Goal: Task Accomplishment & Management: Manage account settings

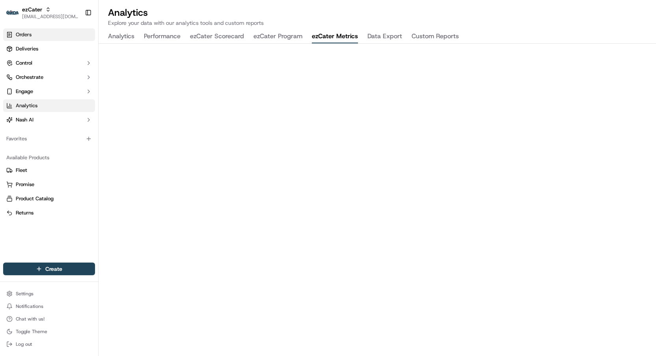
click at [29, 36] on span "Orders" at bounding box center [24, 34] width 16 height 7
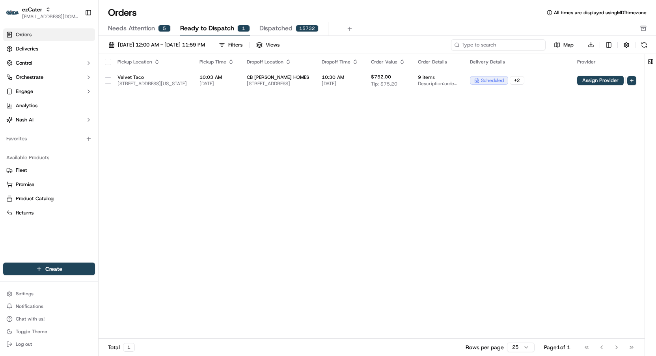
click at [514, 45] on input at bounding box center [498, 44] width 95 height 11
paste input "C2V1XP"
type input "C2V1XP"
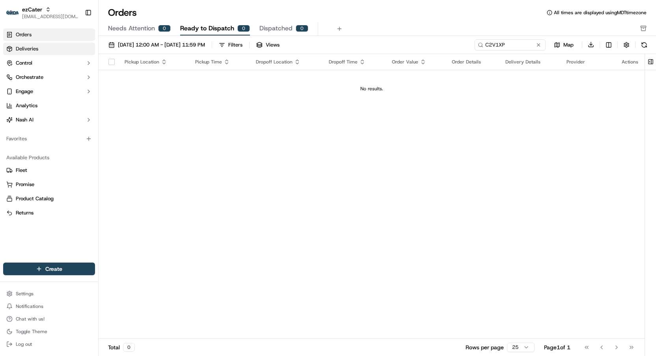
click at [65, 49] on link "Deliveries" at bounding box center [49, 49] width 92 height 13
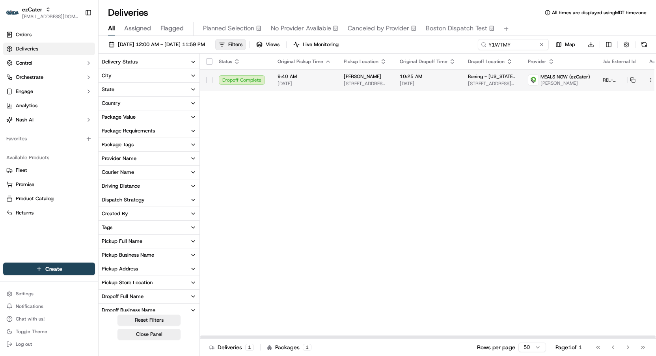
click at [531, 75] on div "MEALS NOW (ezCater) Ronny Kennon" at bounding box center [559, 80] width 62 height 13
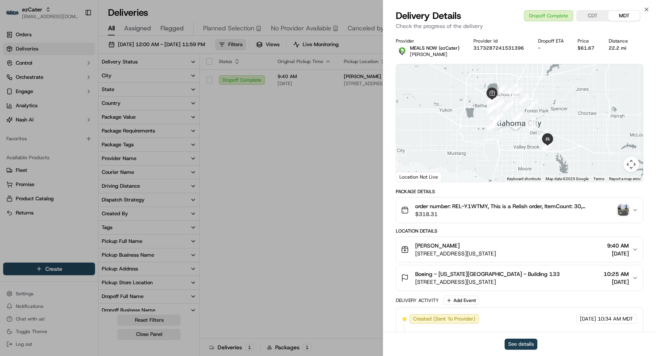
click at [529, 346] on button "See details" at bounding box center [521, 344] width 33 height 11
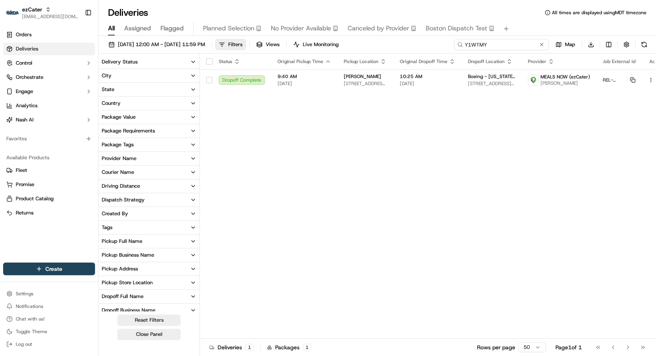
drag, startPoint x: 522, startPoint y: 43, endPoint x: 432, endPoint y: 37, distance: 90.5
click at [432, 37] on div "09/08/2025 12:00 AM - 09/14/2025 11:59 PM Filters Views Live Monitoring Y1WTMY …" at bounding box center [378, 197] width 558 height 322
paste input "V8GEUJ"
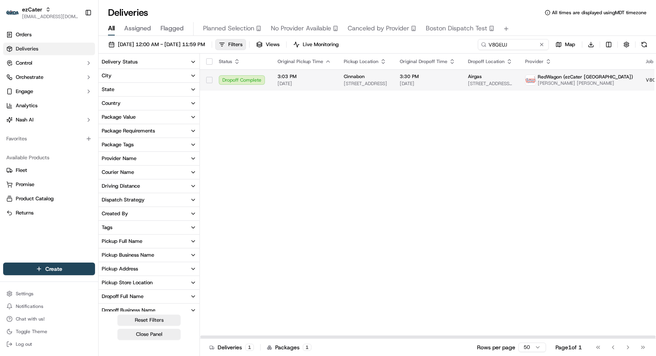
click at [462, 78] on td "Airgas 3737 Worsham Ave, Long Beach, CA 90808, USA" at bounding box center [490, 79] width 57 height 21
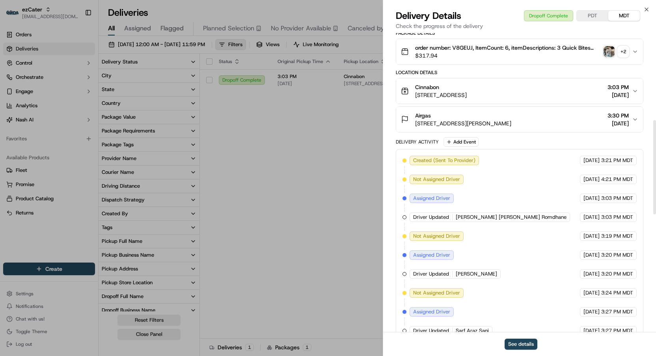
scroll to position [310, 0]
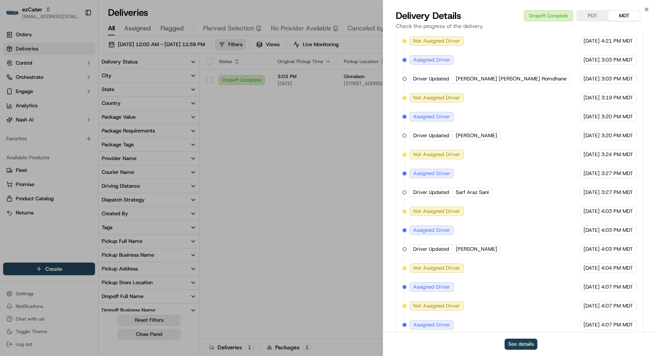
click at [520, 340] on button "See details" at bounding box center [521, 344] width 33 height 11
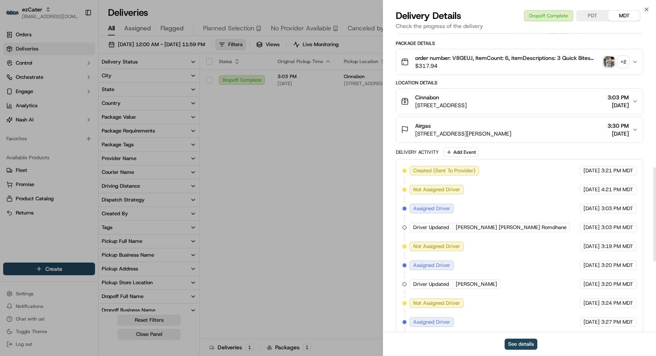
scroll to position [0, 0]
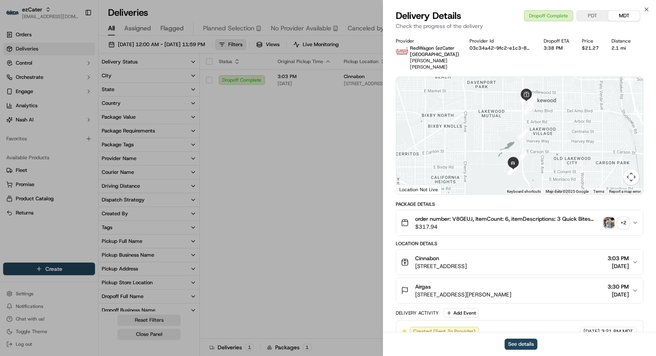
click at [467, 259] on div "Cinnabon" at bounding box center [441, 258] width 52 height 8
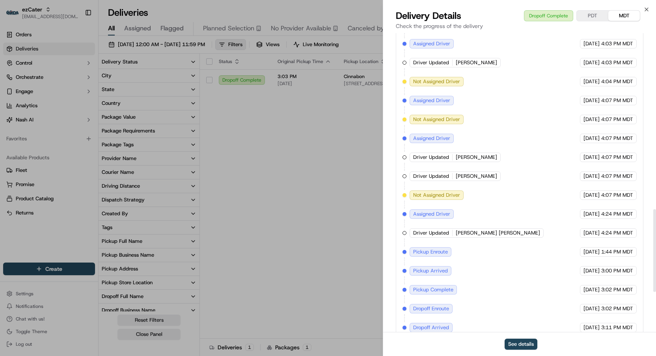
scroll to position [650, 0]
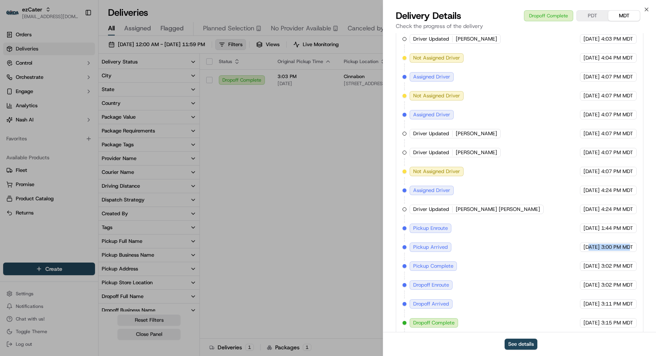
drag, startPoint x: 575, startPoint y: 241, endPoint x: 632, endPoint y: 237, distance: 56.6
click at [632, 243] on div "09/10/2025 3:00 PM MDT" at bounding box center [608, 247] width 57 height 9
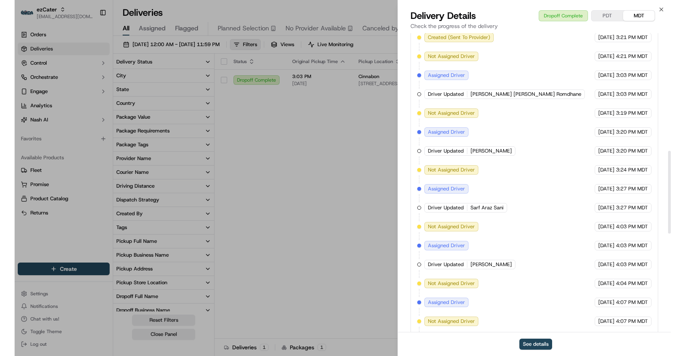
scroll to position [279, 0]
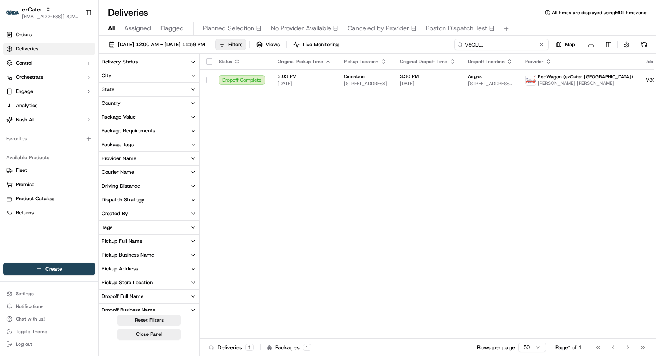
drag, startPoint x: 520, startPoint y: 44, endPoint x: 445, endPoint y: 36, distance: 75.8
click at [445, 36] on div "09/08/2025 12:00 AM - 09/14/2025 11:59 PM Filters Views Live Monitoring V8GEUJ …" at bounding box center [378, 197] width 558 height 322
paste input "7X6UFC"
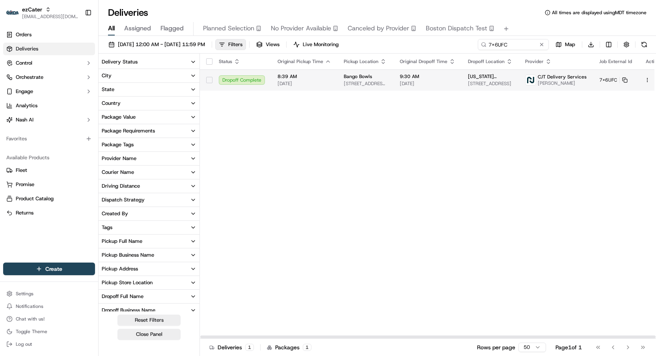
click at [453, 88] on td "9:30 AM 09/08/2025" at bounding box center [428, 79] width 68 height 21
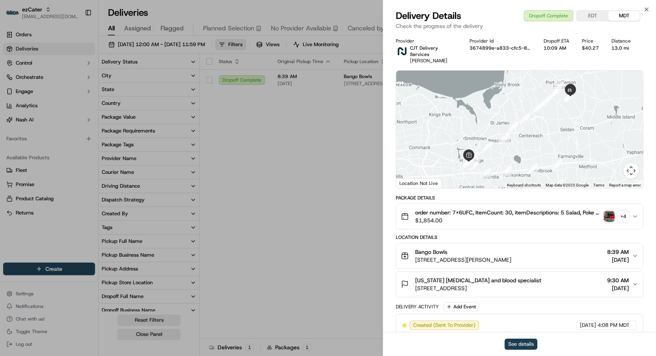
click at [523, 344] on button "See details" at bounding box center [521, 344] width 33 height 11
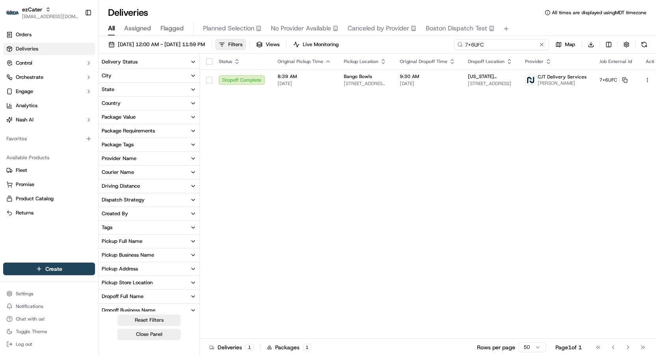
drag, startPoint x: 514, startPoint y: 47, endPoint x: 386, endPoint y: 36, distance: 127.9
click at [386, 36] on div "Deliveries All times are displayed using MDT timezone All Assigned Flagged Plan…" at bounding box center [378, 178] width 558 height 356
paste input "JR4Z8Q"
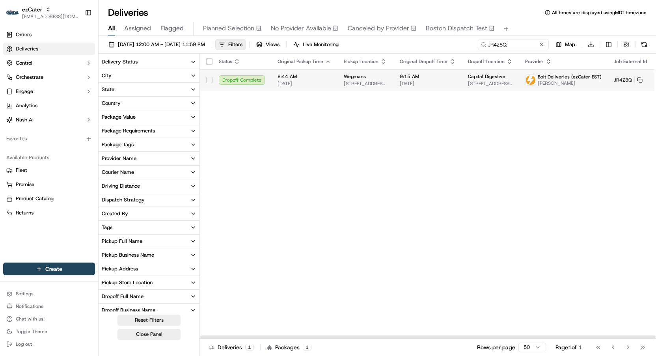
click at [402, 71] on td "9:15 AM 09/10/2025" at bounding box center [428, 79] width 68 height 21
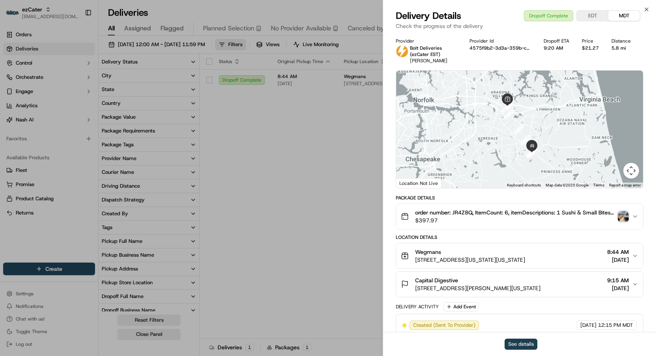
click at [527, 344] on button "See details" at bounding box center [521, 344] width 33 height 11
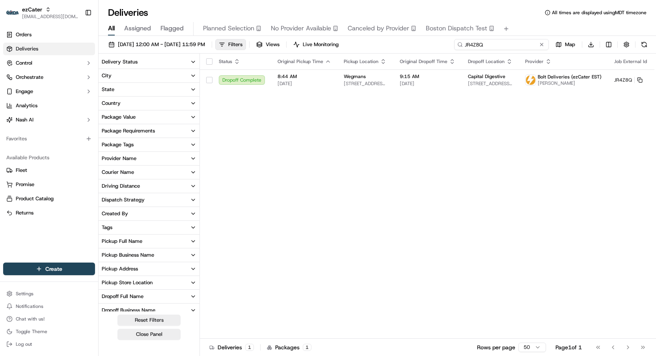
drag, startPoint x: 511, startPoint y: 44, endPoint x: 428, endPoint y: 41, distance: 83.3
click at [428, 41] on div "09/08/2025 12:00 AM - 09/14/2025 11:59 PM Filters Views Live Monitoring JR4Z8Q …" at bounding box center [378, 46] width 558 height 15
paste input "98AJ0Z"
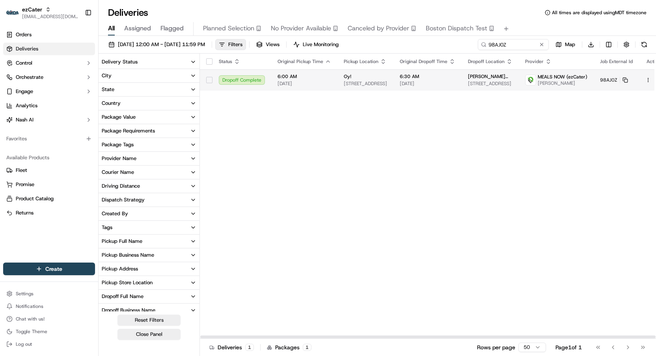
click at [319, 87] on td "6:00 AM 09/09/2025" at bounding box center [304, 79] width 66 height 21
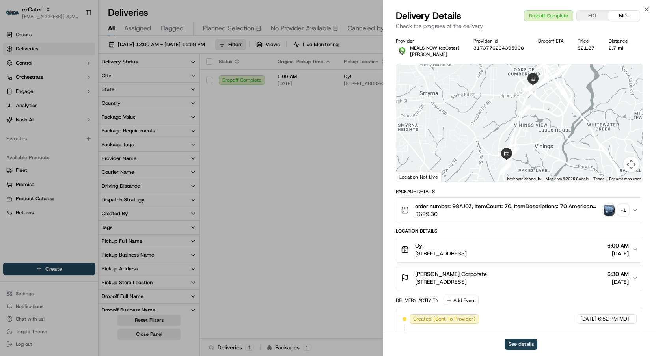
click at [520, 348] on button "See details" at bounding box center [521, 344] width 33 height 11
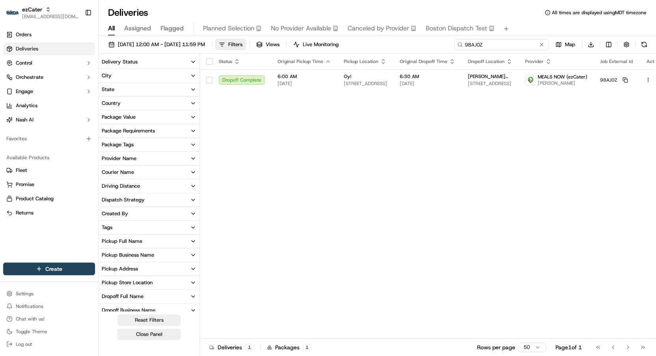
drag, startPoint x: 514, startPoint y: 50, endPoint x: 419, endPoint y: 31, distance: 96.9
click at [419, 31] on div "Deliveries All times are displayed using MDT timezone All Assigned Flagged Plan…" at bounding box center [378, 178] width 558 height 356
paste input "PA4X5K"
type input "PA4X5K"
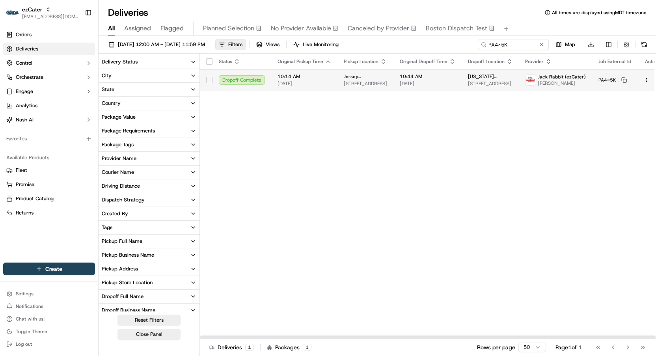
click at [395, 81] on td "10:44 AM 09/10/2025" at bounding box center [428, 79] width 68 height 21
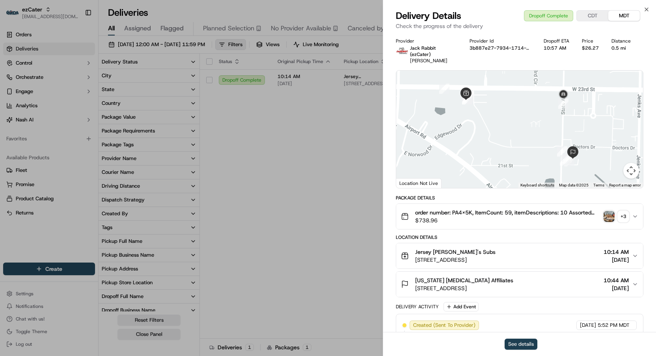
click at [518, 344] on button "See details" at bounding box center [521, 344] width 33 height 11
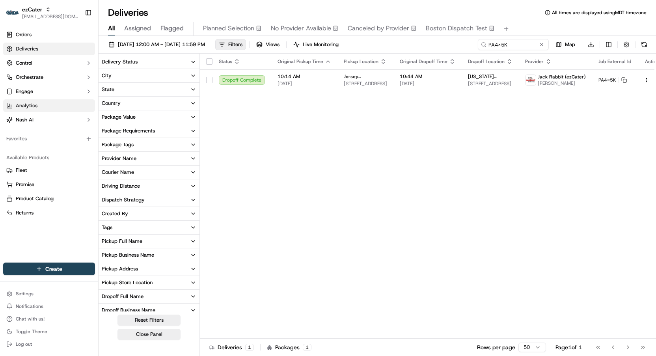
click at [44, 105] on link "Analytics" at bounding box center [49, 105] width 92 height 13
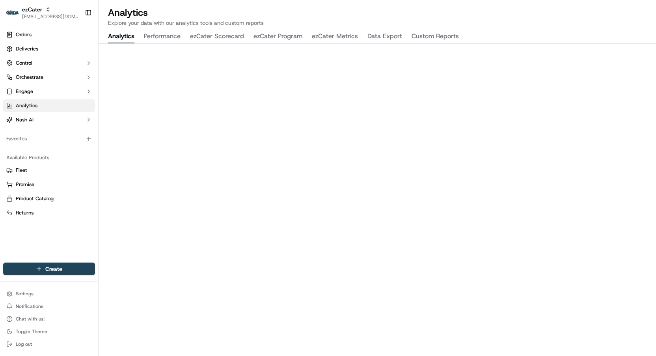
click at [320, 35] on button "ezCater Metrics" at bounding box center [335, 36] width 46 height 13
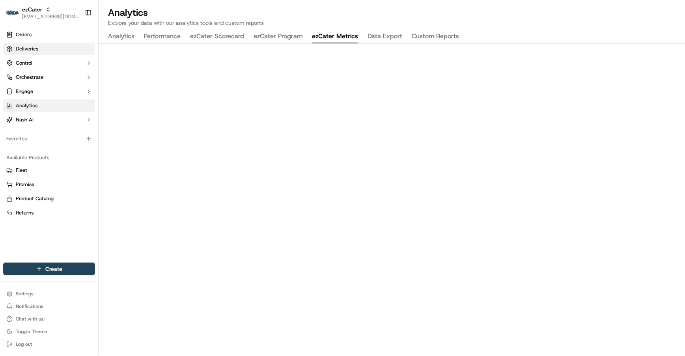
click at [35, 49] on span "Deliveries" at bounding box center [27, 48] width 22 height 7
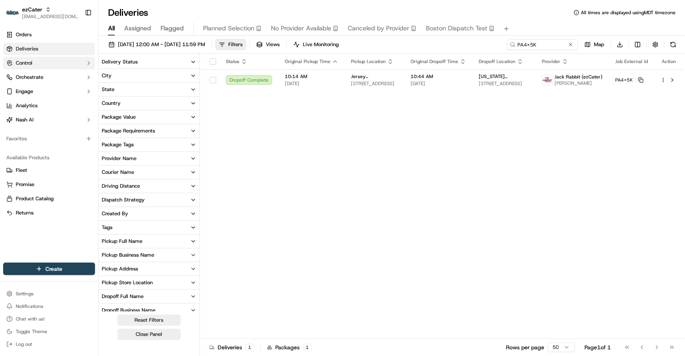
click at [66, 64] on button "Control" at bounding box center [49, 63] width 92 height 13
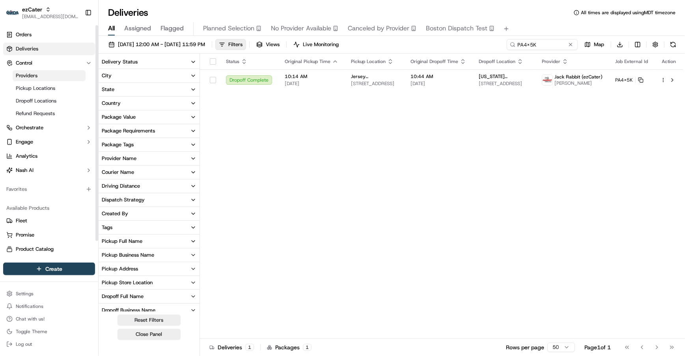
click at [58, 75] on link "Providers" at bounding box center [49, 75] width 73 height 11
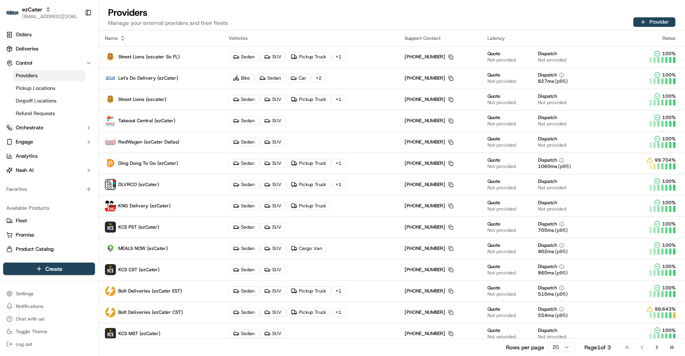
click at [142, 37] on div "Name" at bounding box center [160, 38] width 111 height 6
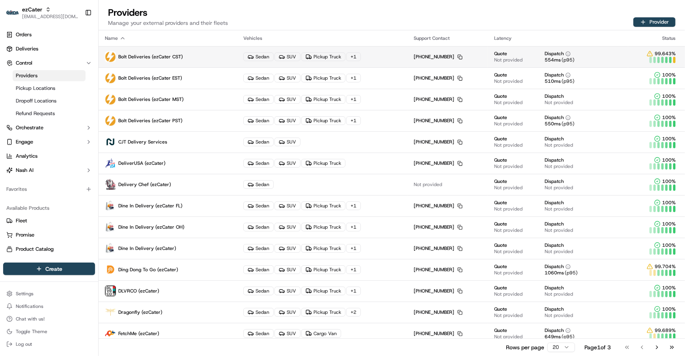
click at [193, 56] on p "Bolt Deliveries (ezCater CST)" at bounding box center [168, 56] width 126 height 11
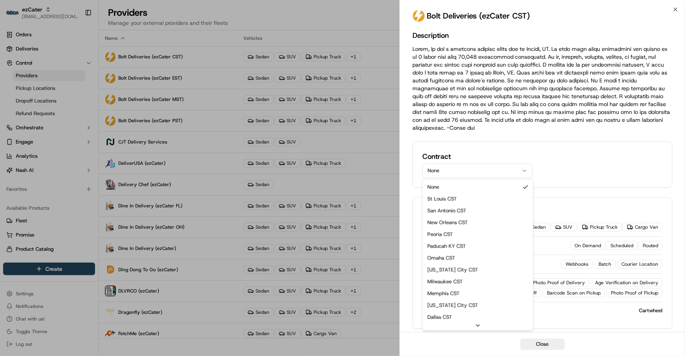
click at [499, 168] on button "None" at bounding box center [478, 171] width 110 height 14
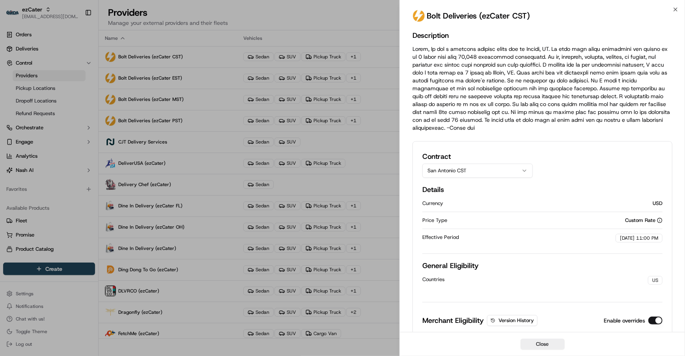
click at [473, 170] on button "San Antonio CST" at bounding box center [478, 171] width 110 height 14
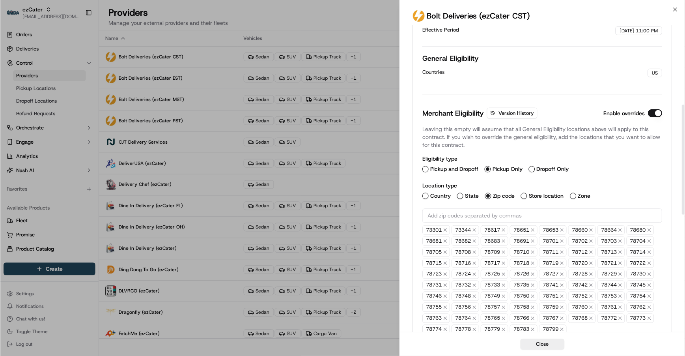
scroll to position [266, 0]
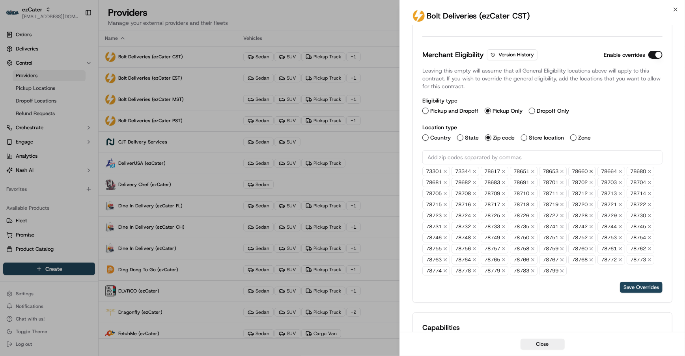
click at [593, 171] on icon "button" at bounding box center [591, 171] width 3 height 3
click at [507, 249] on icon "button" at bounding box center [504, 249] width 6 height 6
click at [505, 248] on icon "button" at bounding box center [504, 249] width 3 height 3
click at [645, 287] on button "Save Overrides" at bounding box center [641, 287] width 43 height 11
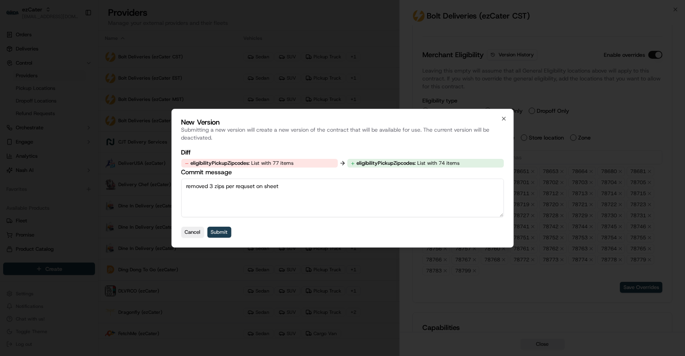
type textarea "removed 3 zips per requset on sheet"
click at [214, 233] on button "Submit" at bounding box center [219, 232] width 24 height 11
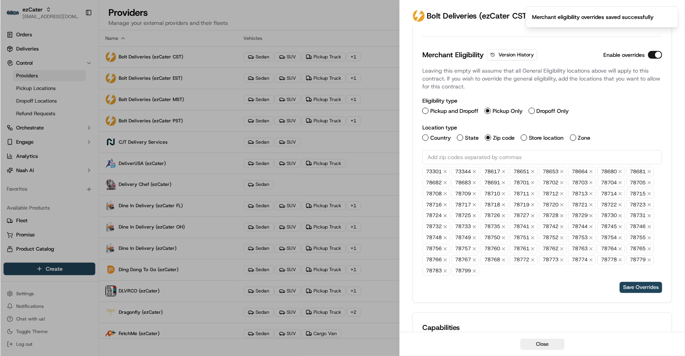
scroll to position [62, 0]
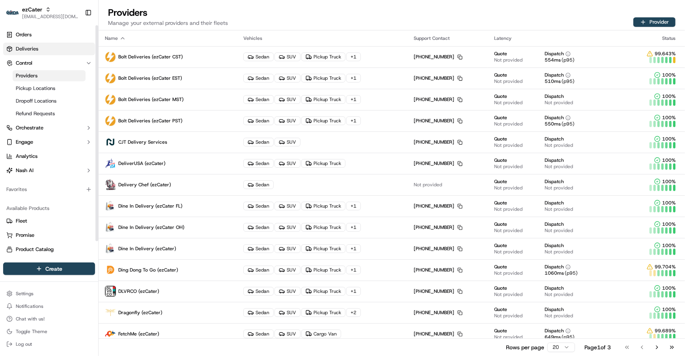
click at [33, 49] on span "Deliveries" at bounding box center [27, 48] width 22 height 7
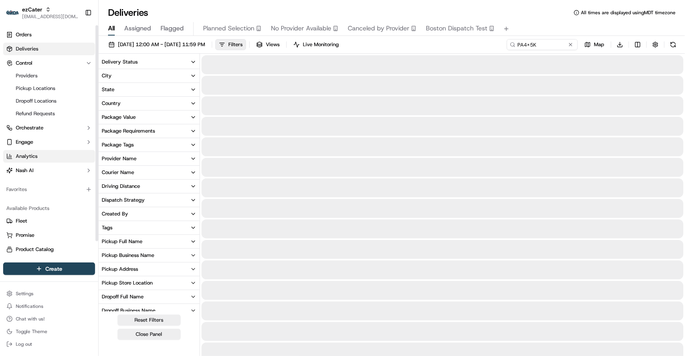
click at [37, 153] on link "Analytics" at bounding box center [49, 156] width 92 height 13
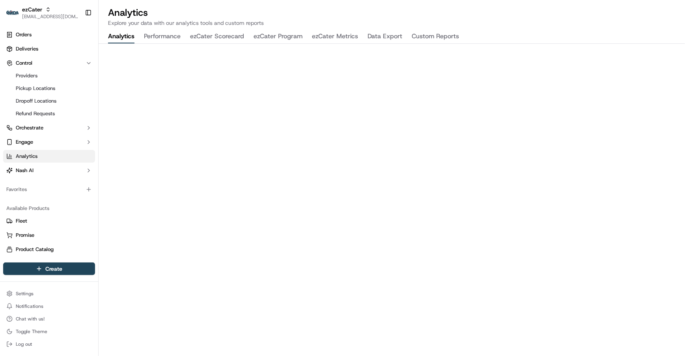
click at [322, 39] on button "ezCater Metrics" at bounding box center [335, 36] width 46 height 13
click at [66, 46] on link "Deliveries" at bounding box center [49, 49] width 92 height 13
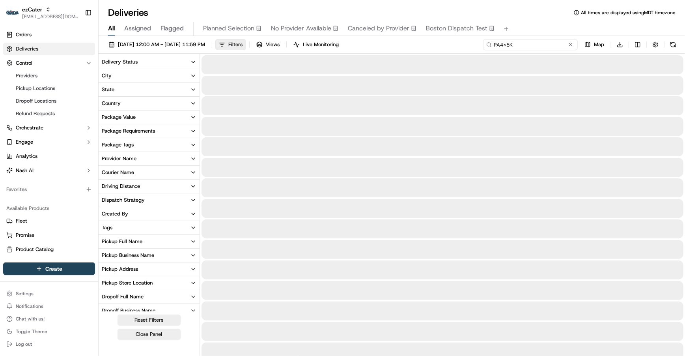
drag, startPoint x: 552, startPoint y: 45, endPoint x: 438, endPoint y: 37, distance: 114.3
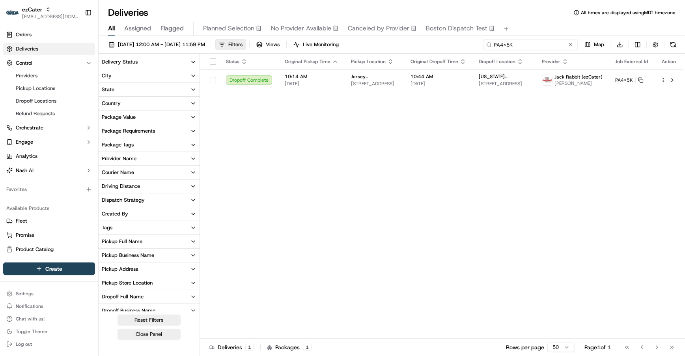
paste input "275386"
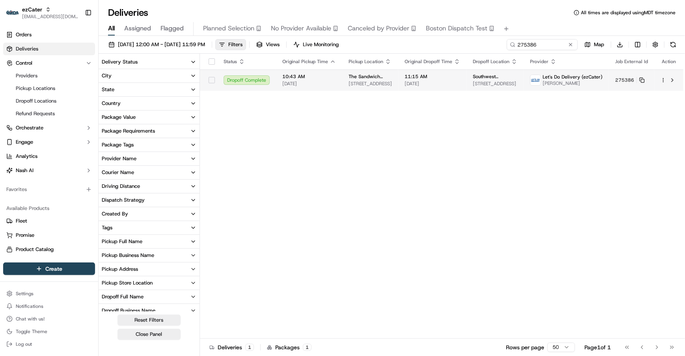
click at [411, 81] on span "[DATE]" at bounding box center [433, 83] width 56 height 6
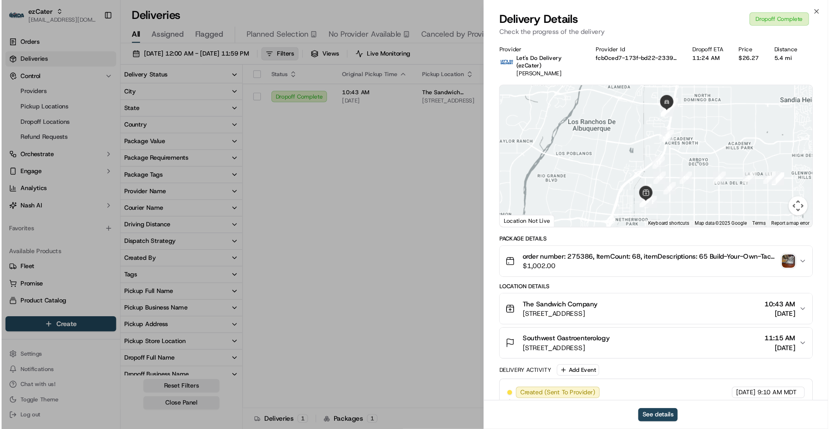
scroll to position [24, 0]
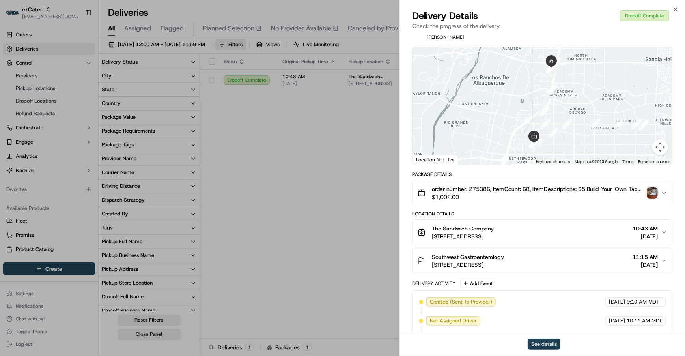
click at [549, 342] on button "See details" at bounding box center [544, 344] width 33 height 11
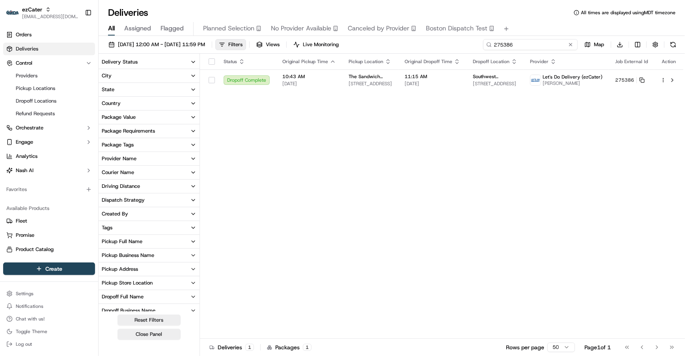
click at [537, 49] on input "275386" at bounding box center [530, 44] width 95 height 11
paste input "1HK293"
click at [506, 88] on td "Lionakis 2050 Main St #400, Irvine, CA 92614, USA" at bounding box center [490, 79] width 57 height 21
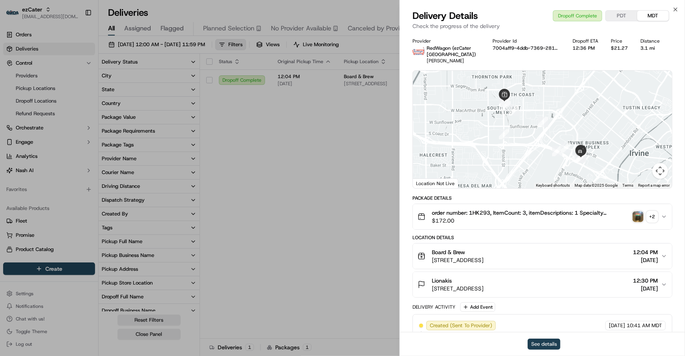
click at [543, 339] on button "See details" at bounding box center [544, 344] width 33 height 11
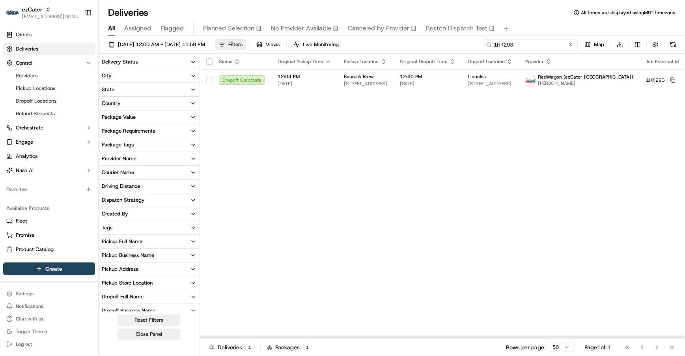
click at [529, 50] on input "1HK293" at bounding box center [530, 44] width 95 height 11
drag, startPoint x: 519, startPoint y: 48, endPoint x: 423, endPoint y: 36, distance: 96.2
click at [422, 35] on div "Deliveries All times are displayed using MDT timezone All Assigned Flagged Plan…" at bounding box center [392, 178] width 587 height 356
paste input "CTQP1Z"
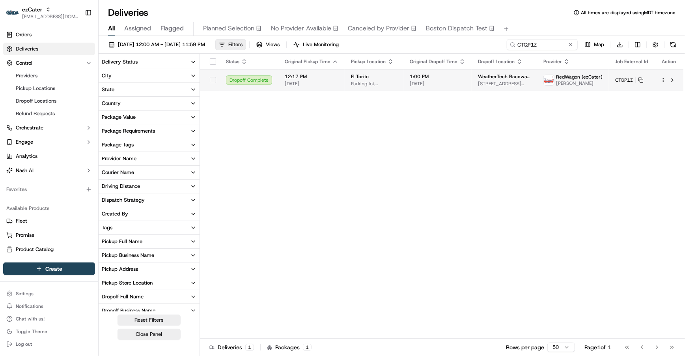
click at [408, 82] on td "1:00 PM 09/10/2025" at bounding box center [438, 79] width 68 height 21
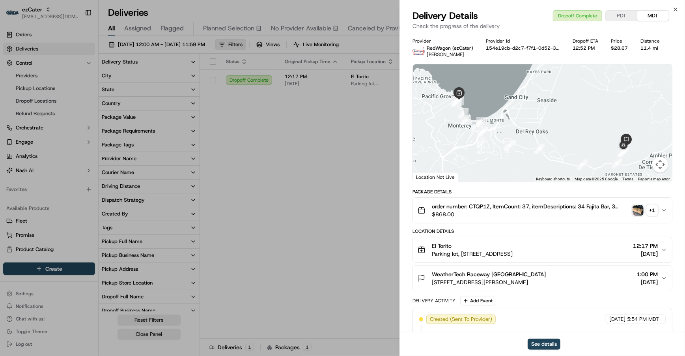
click at [550, 350] on div "See details" at bounding box center [542, 344] width 285 height 24
click at [538, 342] on button "See details" at bounding box center [544, 344] width 33 height 11
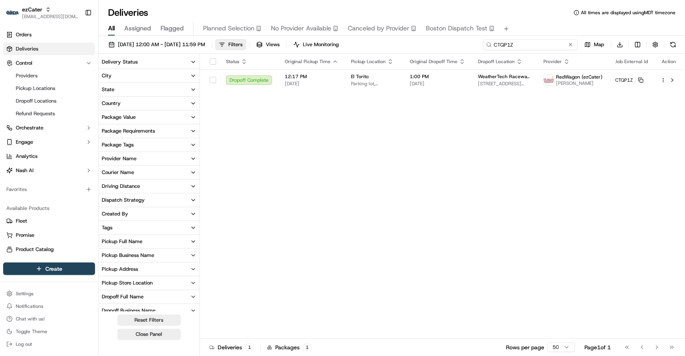
drag, startPoint x: 539, startPoint y: 46, endPoint x: 415, endPoint y: 24, distance: 125.8
click at [415, 24] on div "Deliveries All times are displayed using MDT timezone All Assigned Flagged Plan…" at bounding box center [392, 178] width 587 height 356
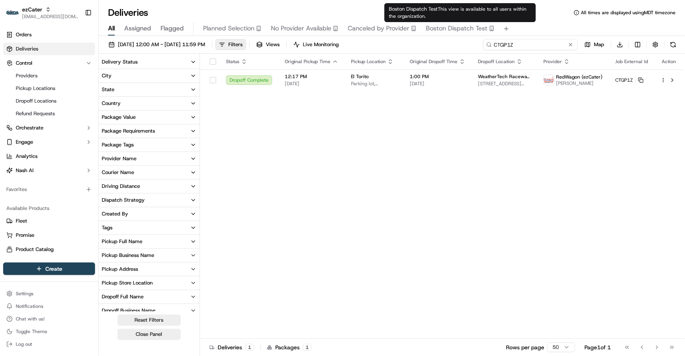
paste input "1HK293"
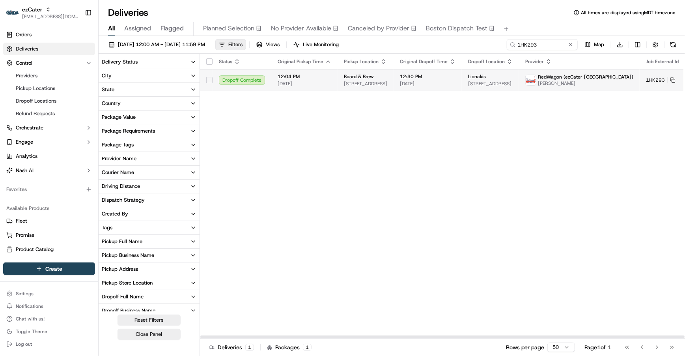
click at [370, 88] on td "Board & Brew 3305 S Bristol St Suite A, Santa Ana, CA 92707, USA" at bounding box center [366, 79] width 56 height 21
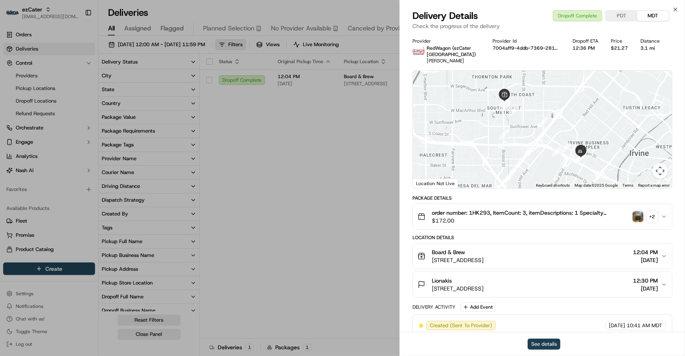
click at [537, 339] on button "See details" at bounding box center [544, 344] width 33 height 11
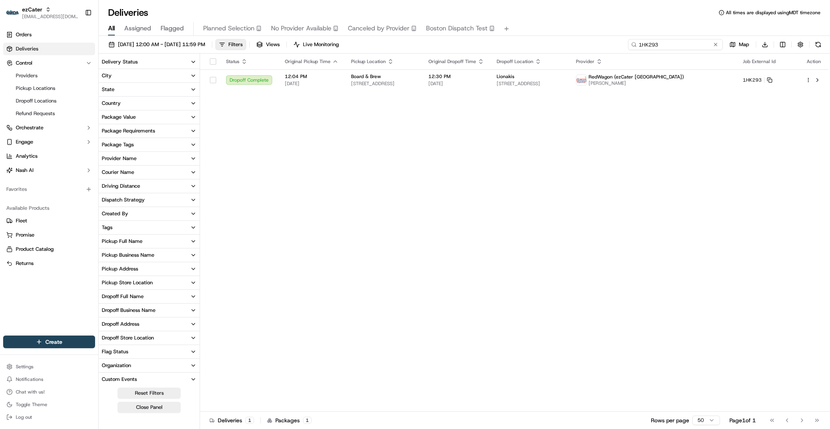
drag, startPoint x: 692, startPoint y: 46, endPoint x: 602, endPoint y: 39, distance: 91.0
click at [602, 39] on div "09/08/2025 12:00 AM - 09/14/2025 11:59 PM Filters Views Live Monitoring 1HK293 …" at bounding box center [464, 46] width 731 height 15
paste input "275386"
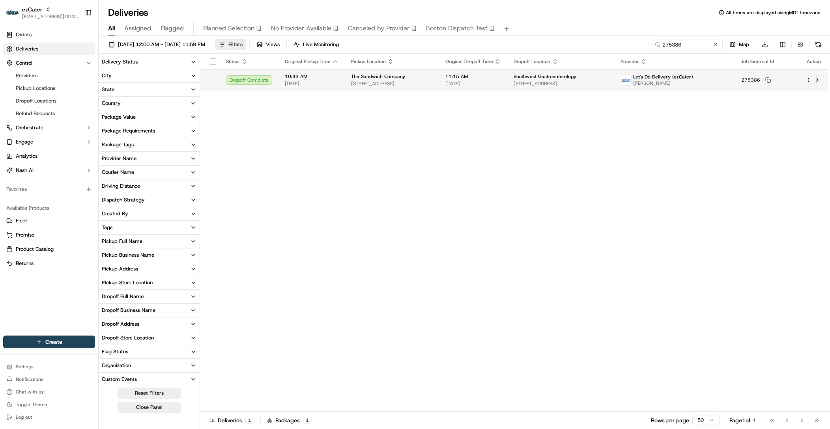
click at [416, 82] on span "3100 Carlisle Blvd NE A, Albuquerque, NM 87110, USA" at bounding box center [392, 83] width 82 height 6
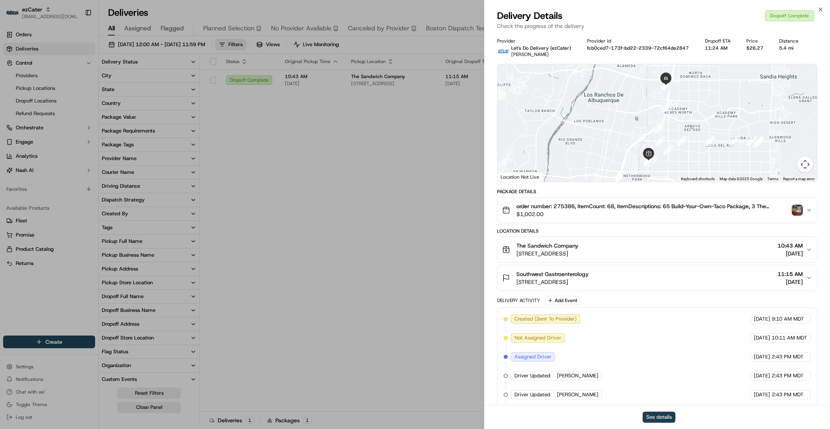
click at [656, 356] on button "See details" at bounding box center [659, 417] width 33 height 11
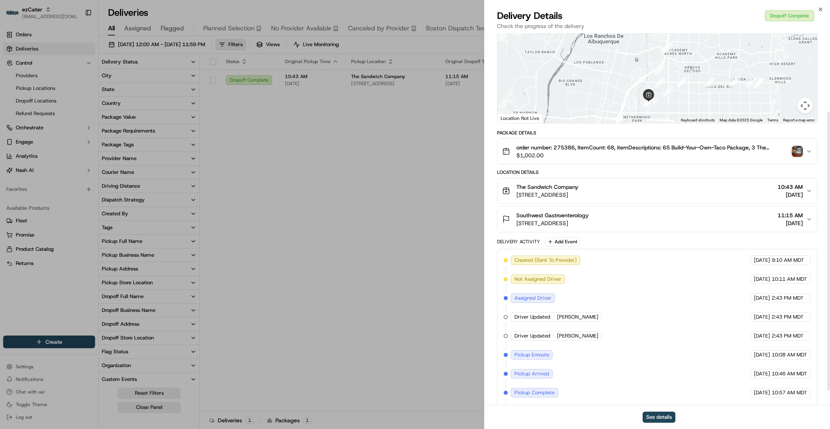
scroll to position [123, 0]
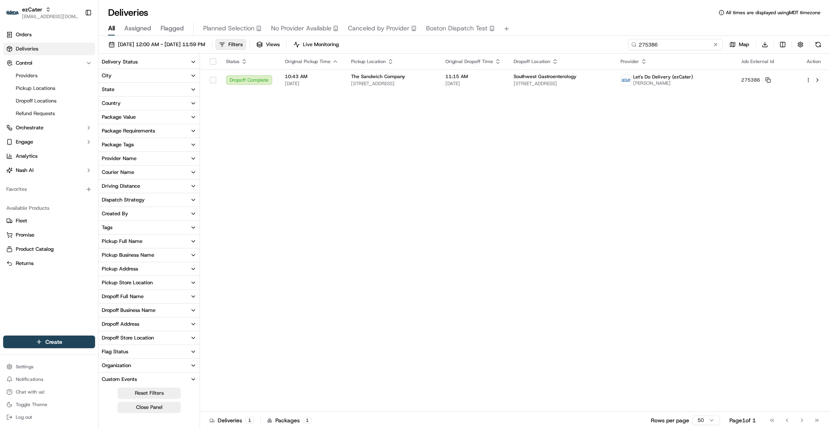
click at [656, 47] on input "275386" at bounding box center [675, 44] width 95 height 11
paste input "98AJ0Z"
type input "98AJ0Z"
click at [499, 85] on td "6:30 AM 09/09/2025" at bounding box center [465, 79] width 68 height 21
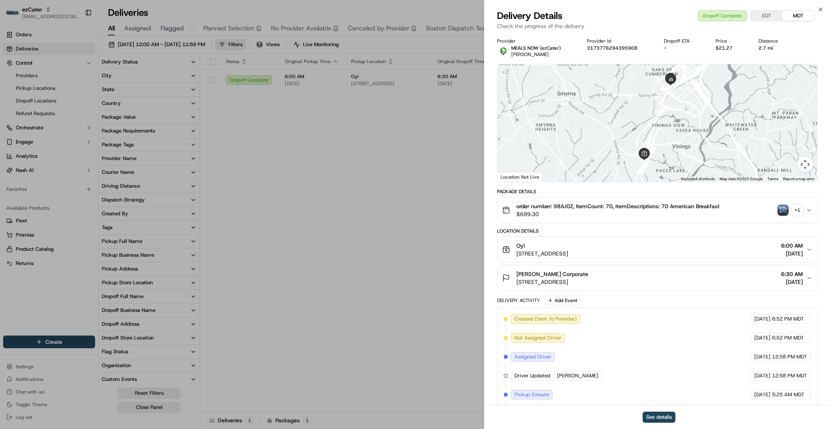
scroll to position [105, 0]
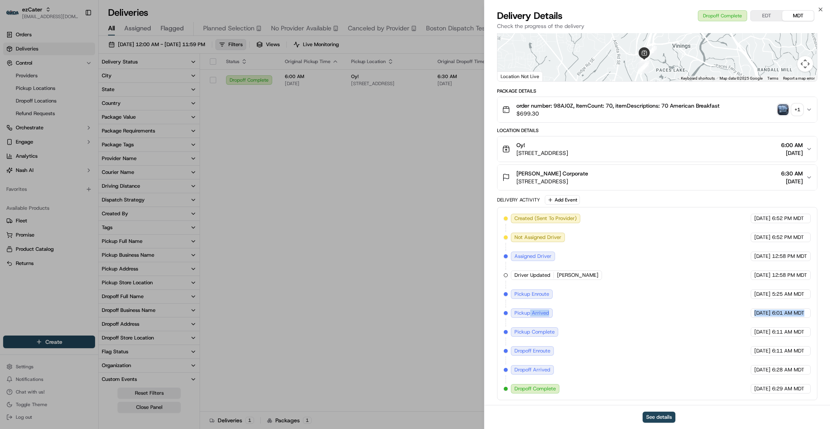
drag, startPoint x: 529, startPoint y: 309, endPoint x: 774, endPoint y: 316, distance: 244.3
click at [656, 316] on div "Created (Sent To Provider) MEALS NOW (ezCater) 09/03/2025 6:52 PM MDT Not Assig…" at bounding box center [657, 304] width 307 height 180
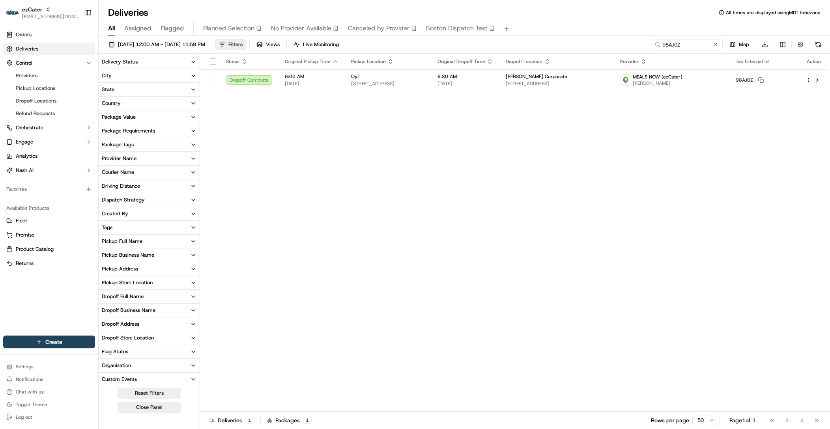
click at [19, 43] on link "Deliveries" at bounding box center [49, 49] width 92 height 13
click at [21, 47] on span "Deliveries" at bounding box center [27, 48] width 22 height 7
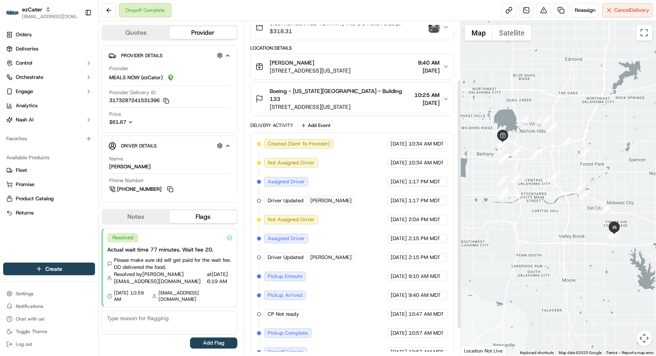
scroll to position [78, 0]
drag, startPoint x: 387, startPoint y: 285, endPoint x: 428, endPoint y: 285, distance: 41.4
click at [428, 290] on div "09/10/2025 9:40 AM MDT" at bounding box center [417, 294] width 60 height 9
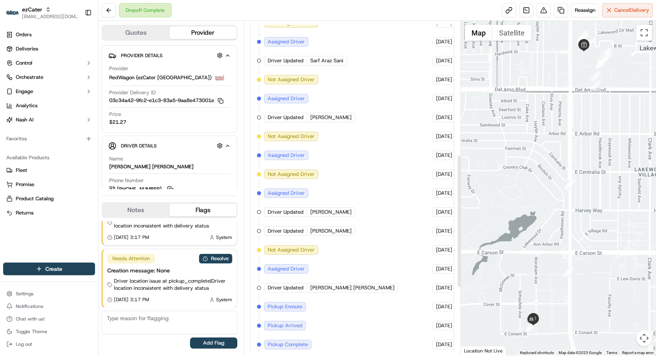
scroll to position [336, 0]
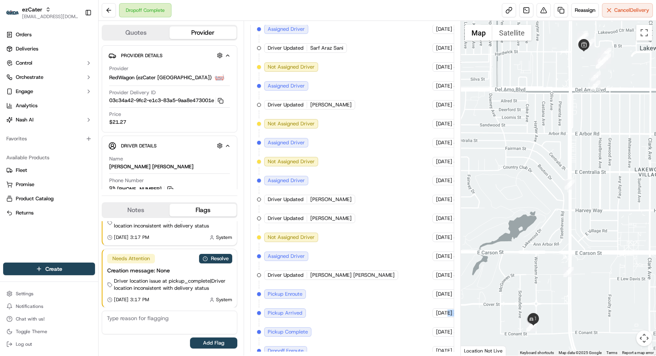
drag, startPoint x: 405, startPoint y: 307, endPoint x: 444, endPoint y: 307, distance: 38.7
click at [444, 309] on div "09/10/2025 3:00 PM MDT" at bounding box center [461, 313] width 57 height 9
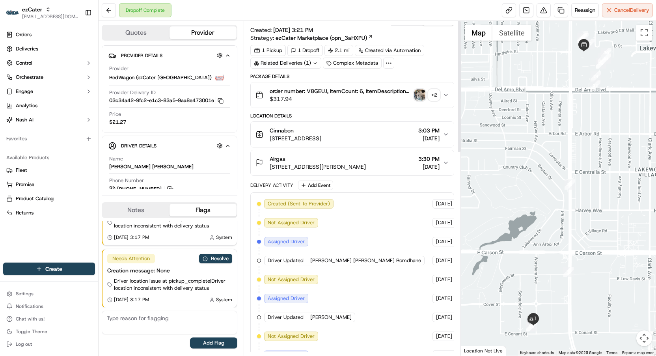
scroll to position [0, 0]
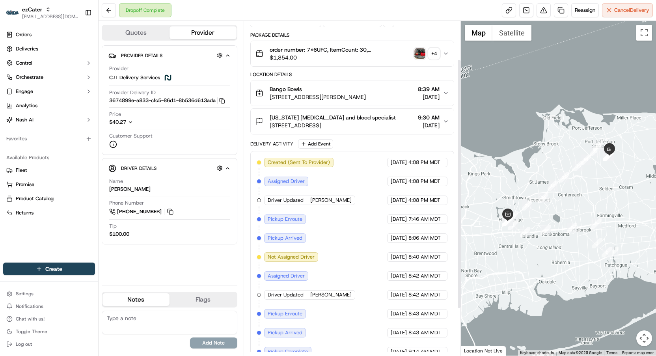
scroll to position [114, 0]
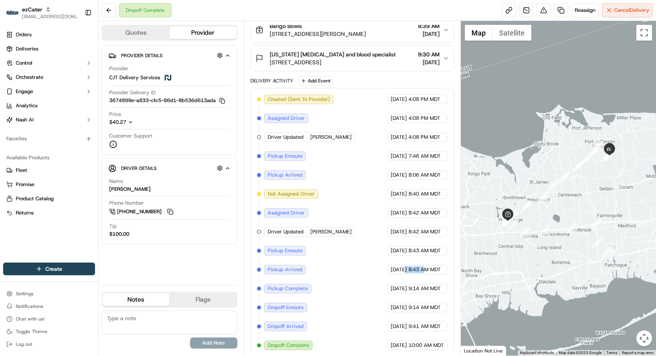
drag, startPoint x: 392, startPoint y: 265, endPoint x: 426, endPoint y: 265, distance: 34.3
click at [426, 265] on div "09/08/2025 8:43 AM MDT" at bounding box center [417, 269] width 60 height 9
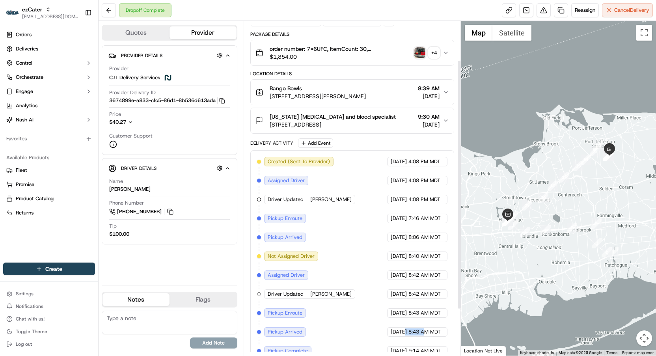
scroll to position [51, 0]
click at [514, 244] on div at bounding box center [558, 188] width 195 height 335
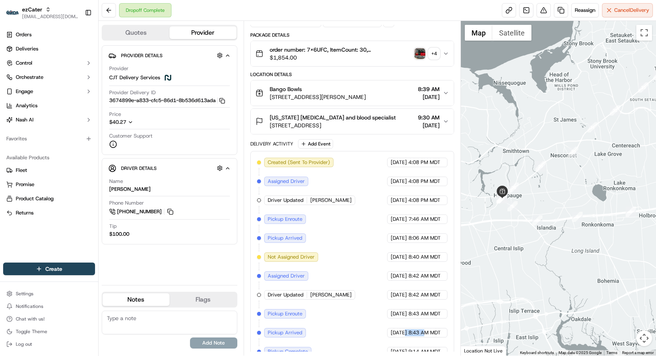
click at [504, 234] on div at bounding box center [558, 188] width 195 height 335
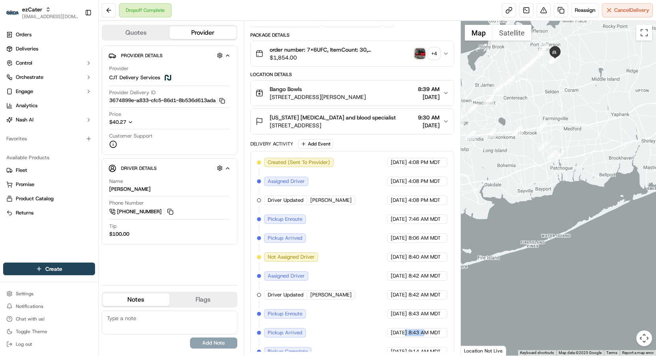
drag, startPoint x: 640, startPoint y: 170, endPoint x: 524, endPoint y: 168, distance: 116.0
click at [524, 168] on div at bounding box center [558, 188] width 195 height 335
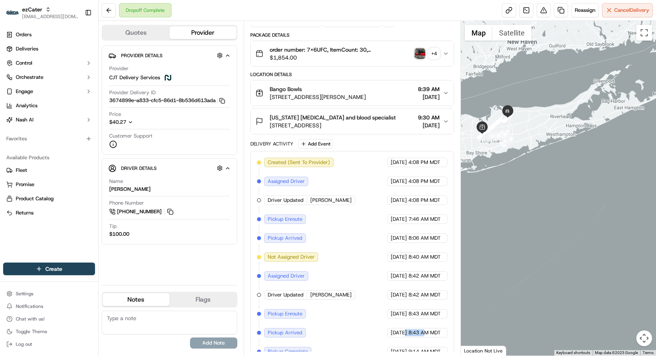
click at [484, 151] on div at bounding box center [558, 188] width 195 height 335
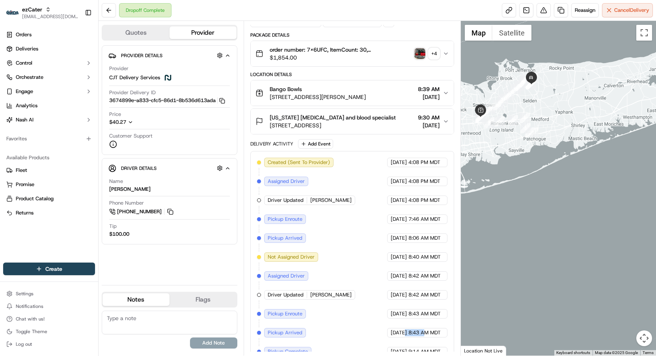
click at [484, 149] on div at bounding box center [558, 188] width 195 height 335
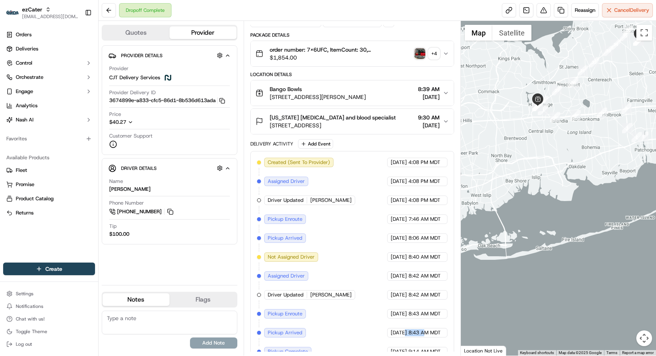
drag, startPoint x: 481, startPoint y: 132, endPoint x: 543, endPoint y: 153, distance: 65.3
click at [543, 153] on div at bounding box center [558, 188] width 195 height 335
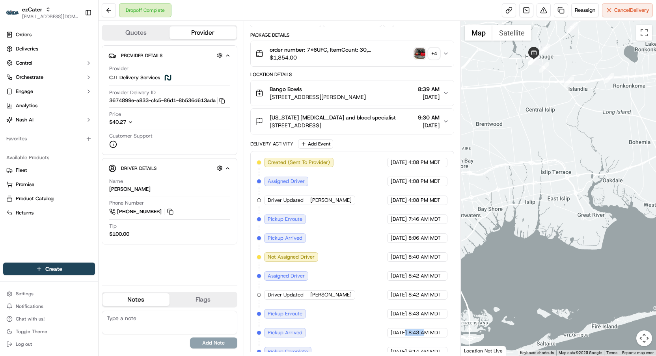
click at [531, 107] on div at bounding box center [558, 188] width 195 height 335
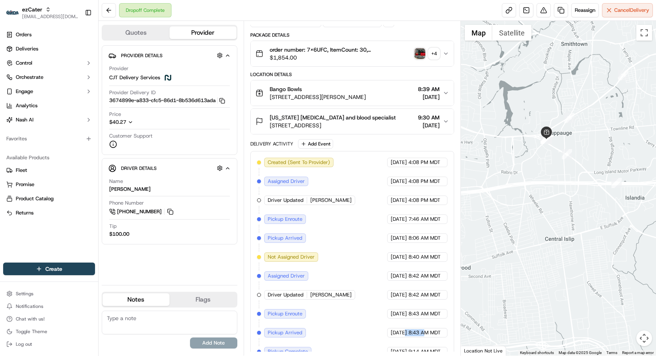
drag, startPoint x: 540, startPoint y: 92, endPoint x: 550, endPoint y: 223, distance: 131.4
click at [550, 223] on div at bounding box center [558, 188] width 195 height 335
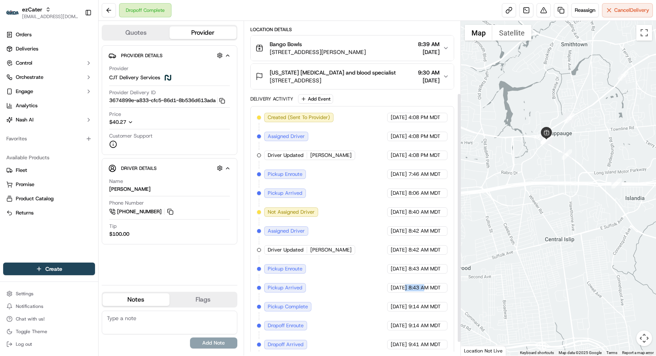
scroll to position [102, 0]
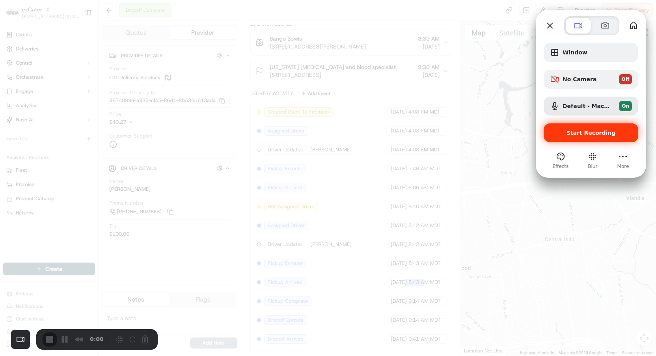
click at [591, 134] on span "Start Recording" at bounding box center [591, 133] width 49 height 6
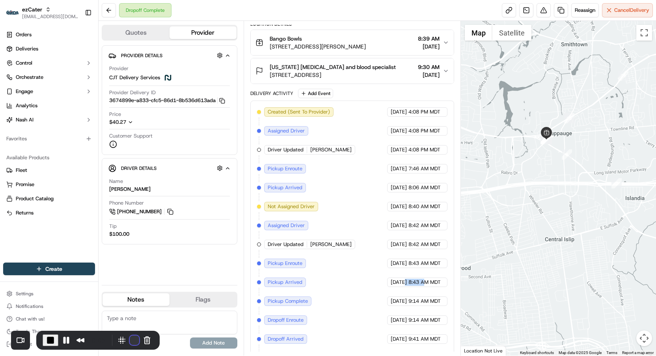
click at [130, 340] on button "Restart Recording" at bounding box center [134, 340] width 9 height 9
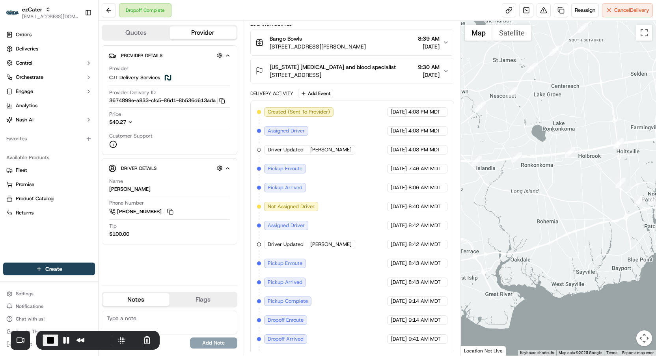
drag, startPoint x: 607, startPoint y: 247, endPoint x: 469, endPoint y: 196, distance: 146.7
click at [469, 196] on div at bounding box center [558, 188] width 195 height 335
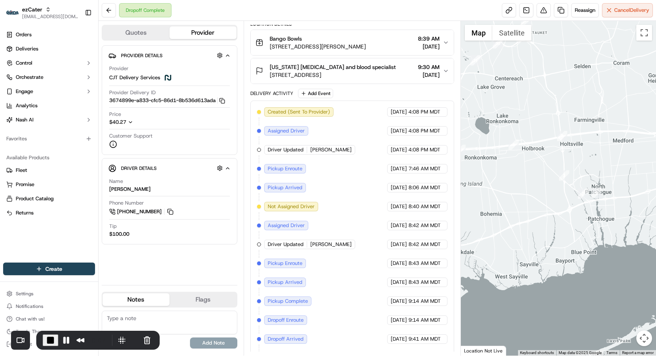
drag, startPoint x: 542, startPoint y: 203, endPoint x: 475, endPoint y: 192, distance: 67.7
click at [475, 192] on div at bounding box center [558, 188] width 195 height 335
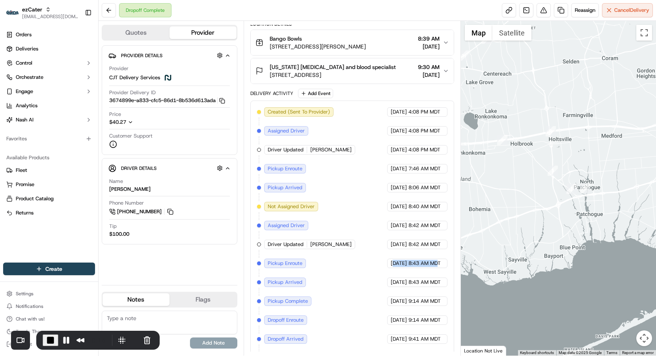
drag, startPoint x: 380, startPoint y: 259, endPoint x: 440, endPoint y: 258, distance: 59.6
click at [440, 259] on div "09/08/2025 8:43 AM MDT" at bounding box center [417, 263] width 60 height 9
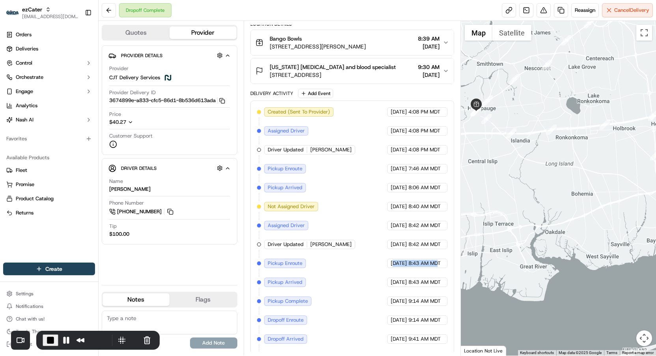
drag, startPoint x: 516, startPoint y: 213, endPoint x: 619, endPoint y: 197, distance: 104.6
click at [619, 198] on div at bounding box center [558, 188] width 195 height 335
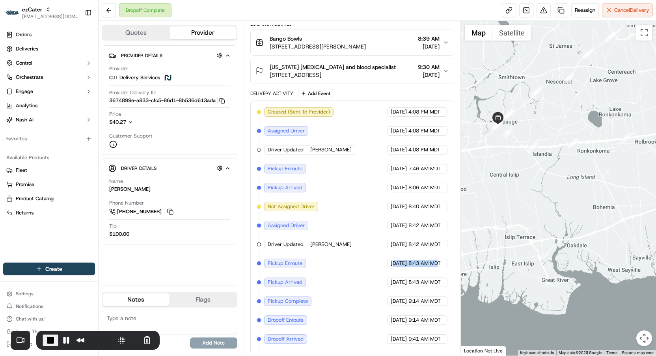
drag, startPoint x: 484, startPoint y: 133, endPoint x: 524, endPoint y: 159, distance: 47.4
click at [524, 159] on div at bounding box center [558, 188] width 195 height 335
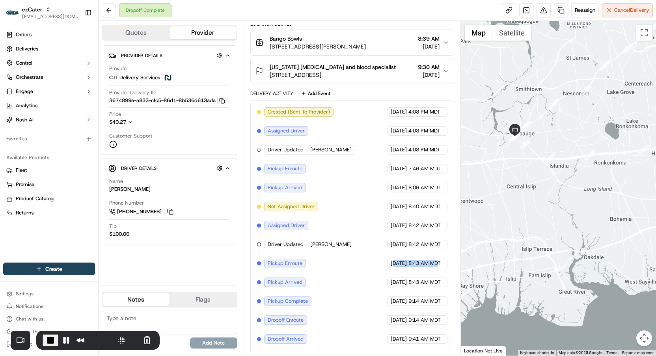
click at [391, 261] on span "09/08/2025" at bounding box center [399, 263] width 16 height 7
drag, startPoint x: 375, startPoint y: 261, endPoint x: 443, endPoint y: 261, distance: 68.3
click at [443, 261] on div "09/08/2025 8:43 AM MDT" at bounding box center [417, 263] width 60 height 9
drag, startPoint x: 375, startPoint y: 316, endPoint x: 442, endPoint y: 317, distance: 67.1
click at [442, 317] on div "09/08/2025 9:14 AM MDT" at bounding box center [417, 320] width 60 height 9
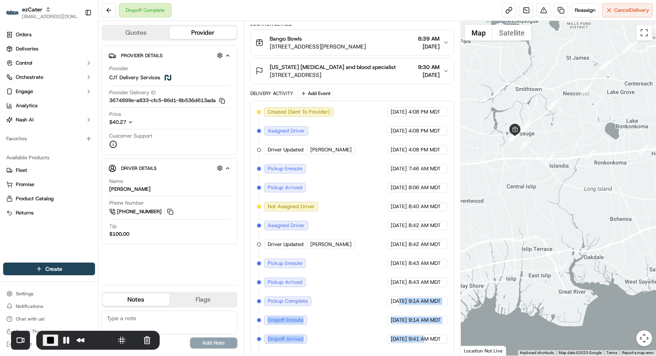
drag, startPoint x: 386, startPoint y: 294, endPoint x: 424, endPoint y: 335, distance: 56.4
click at [424, 335] on div "Created (Sent To Provider) CJT Delivery Services 09/07/2025 4:08 PM MDT Assigne…" at bounding box center [352, 235] width 191 height 256
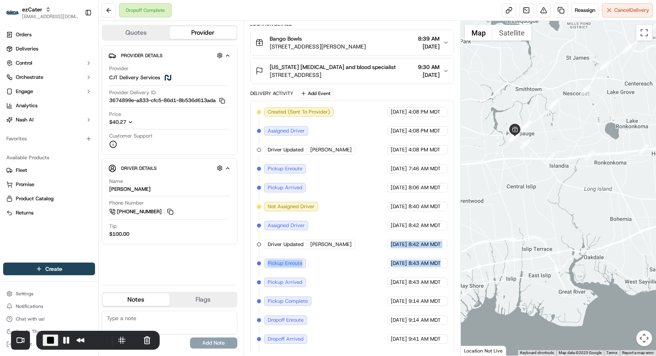
drag, startPoint x: 382, startPoint y: 237, endPoint x: 449, endPoint y: 264, distance: 72.5
click at [449, 264] on div "Created (Sent To Provider) CJT Delivery Services 09/07/2025 4:08 PM MDT Assigne…" at bounding box center [353, 235] width 204 height 269
click at [47, 340] on span "End Recording" at bounding box center [50, 340] width 9 height 9
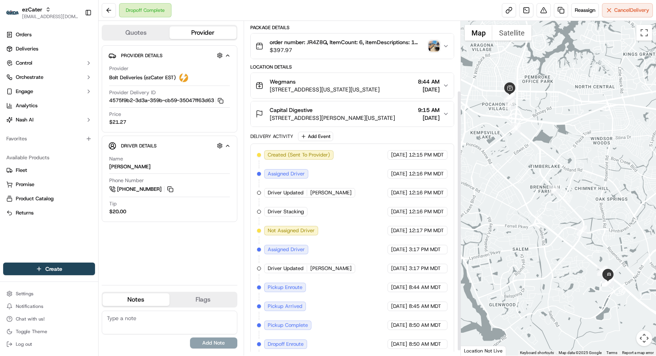
scroll to position [95, 0]
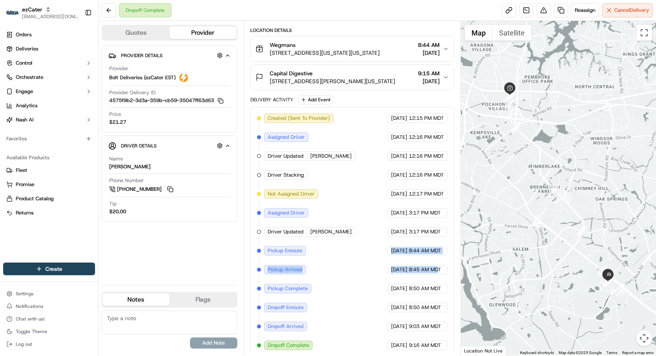
drag, startPoint x: 375, startPoint y: 248, endPoint x: 440, endPoint y: 268, distance: 68.1
click at [440, 268] on div "Created (Sent To Provider) Bolt Deliveries (ezCater EST) [DATE] 12:15 PM MDT As…" at bounding box center [352, 232] width 191 height 237
click at [404, 267] on span "[DATE]" at bounding box center [399, 269] width 16 height 7
drag, startPoint x: 379, startPoint y: 268, endPoint x: 448, endPoint y: 269, distance: 68.6
click at [448, 269] on div "[DATE] 8:45 AM MDT" at bounding box center [418, 269] width 60 height 9
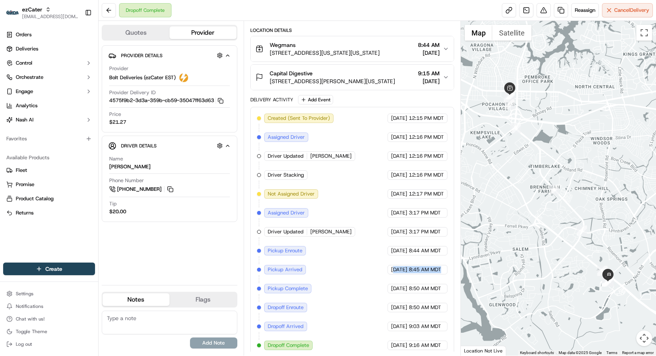
click at [485, 144] on div at bounding box center [558, 188] width 195 height 335
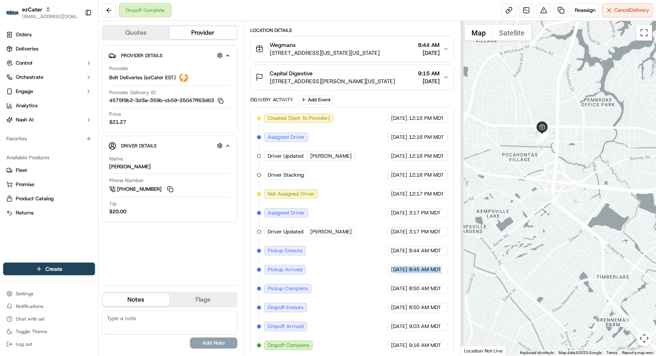
drag, startPoint x: 498, startPoint y: 100, endPoint x: 507, endPoint y: 193, distance: 93.5
click at [507, 193] on div at bounding box center [558, 188] width 195 height 335
click at [517, 183] on div at bounding box center [558, 188] width 195 height 335
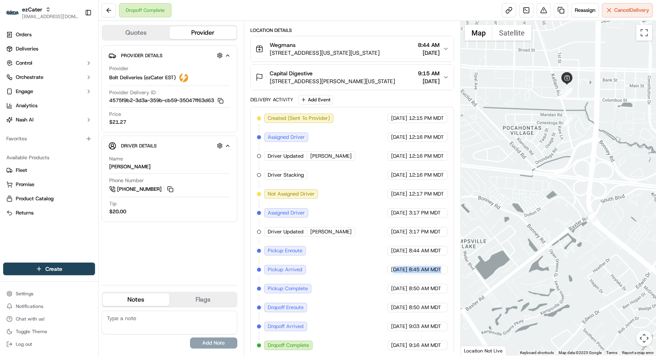
click at [516, 118] on div at bounding box center [558, 188] width 195 height 335
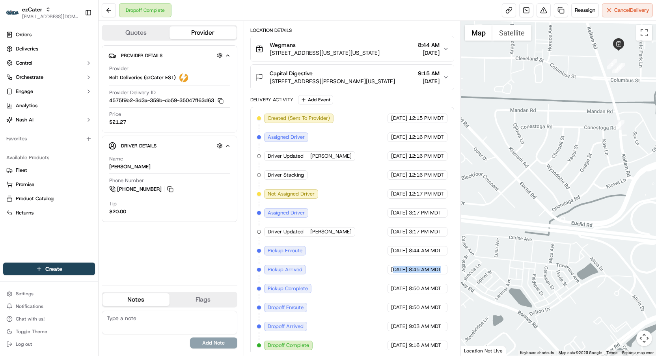
click at [558, 110] on div at bounding box center [558, 188] width 195 height 335
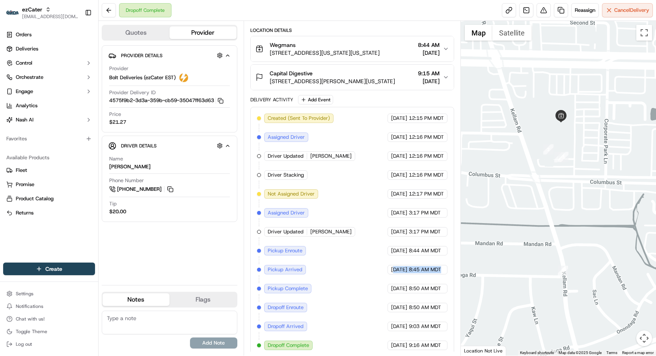
drag, startPoint x: 588, startPoint y: 73, endPoint x: 469, endPoint y: 207, distance: 178.9
click at [469, 207] on div at bounding box center [558, 188] width 195 height 335
click at [560, 178] on div at bounding box center [558, 188] width 195 height 335
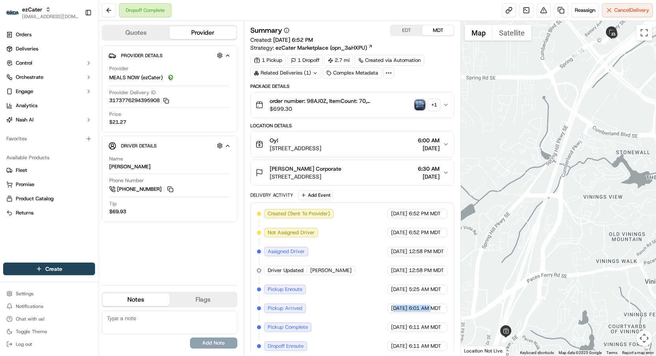
drag, startPoint x: 380, startPoint y: 308, endPoint x: 433, endPoint y: 308, distance: 52.9
click at [433, 308] on div "[DATE] 6:01 AM MDT" at bounding box center [418, 308] width 60 height 9
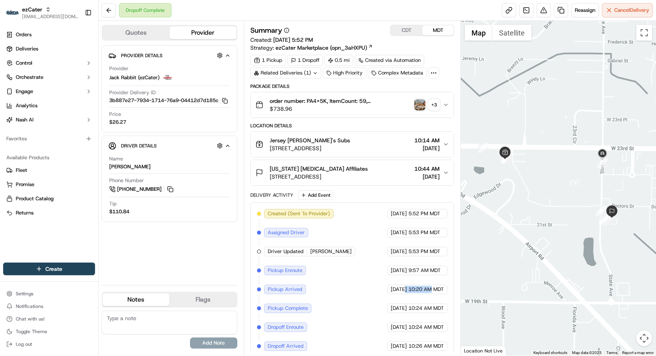
drag, startPoint x: 391, startPoint y: 286, endPoint x: 432, endPoint y: 288, distance: 41.1
click at [432, 288] on div "[DATE] 10:20 AM MDT" at bounding box center [417, 289] width 60 height 9
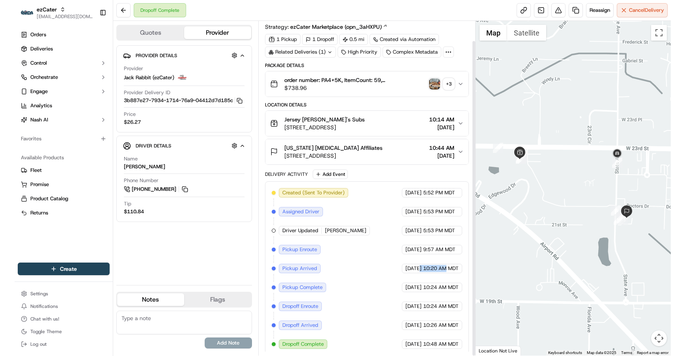
scroll to position [18, 0]
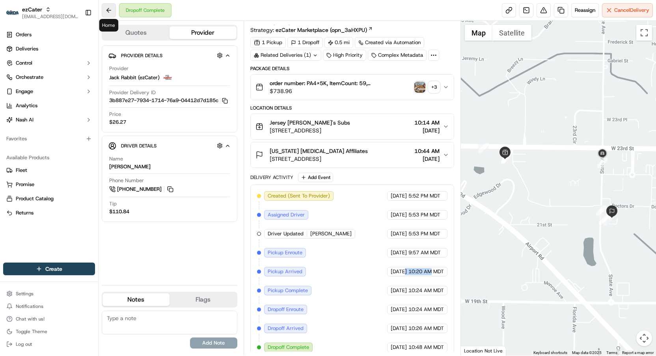
click at [109, 11] on button at bounding box center [109, 10] width 14 height 14
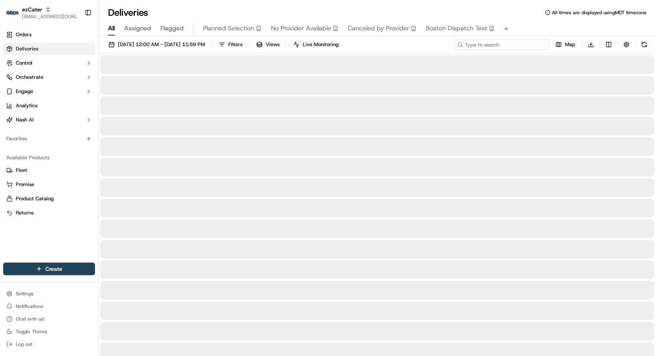
click at [500, 45] on input at bounding box center [501, 44] width 95 height 11
paste input "6RZ78R"
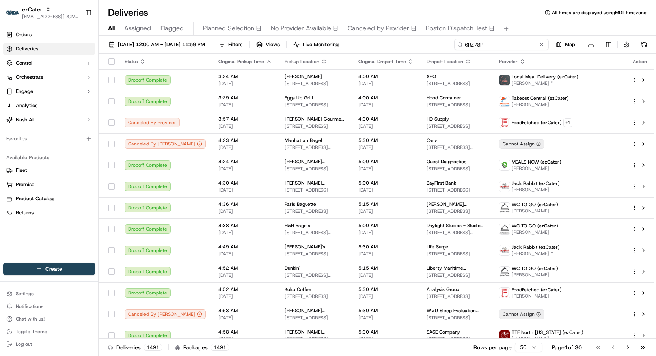
type input "6RZ78R"
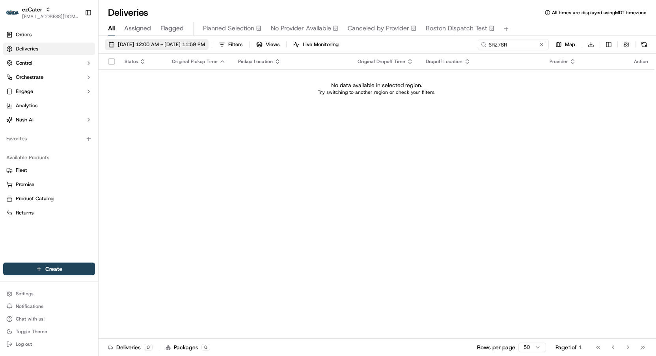
click at [205, 43] on span "[DATE] 12:00 AM - [DATE] 11:59 PM" at bounding box center [161, 44] width 87 height 7
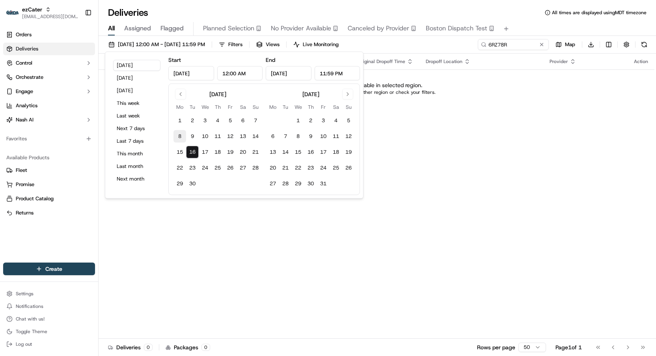
click at [181, 134] on button "8" at bounding box center [180, 136] width 13 height 13
type input "[DATE]"
click at [257, 135] on button "14" at bounding box center [255, 136] width 13 height 13
type input "[DATE]"
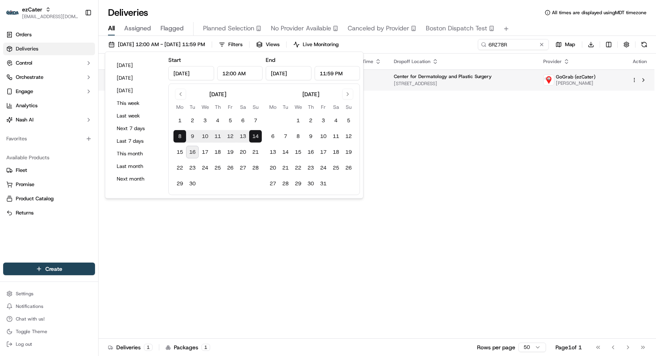
click at [437, 84] on span "[STREET_ADDRESS]" at bounding box center [462, 83] width 137 height 6
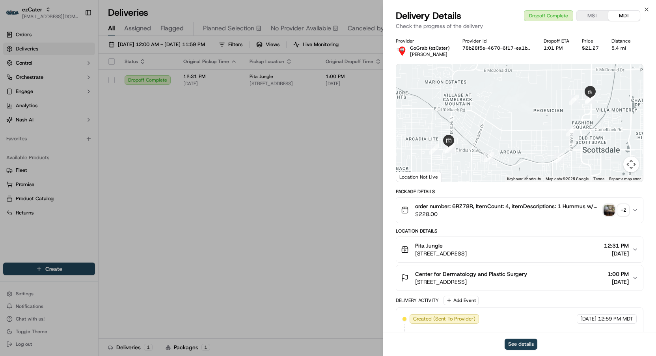
click at [522, 340] on button "See details" at bounding box center [521, 344] width 33 height 11
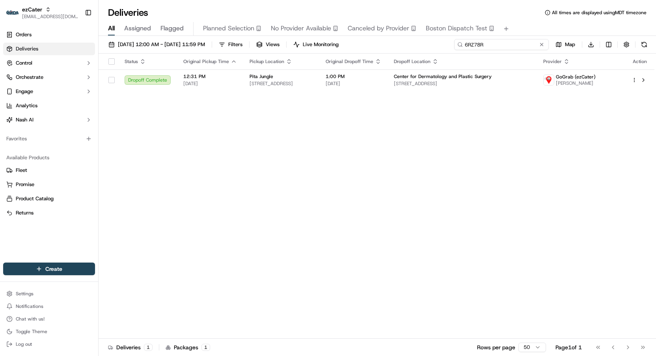
drag, startPoint x: 524, startPoint y: 45, endPoint x: 386, endPoint y: 35, distance: 138.1
click at [386, 35] on div "Deliveries All times are displayed using MDT timezone All Assigned Flagged Plan…" at bounding box center [378, 178] width 558 height 356
paste input "R8U5U0"
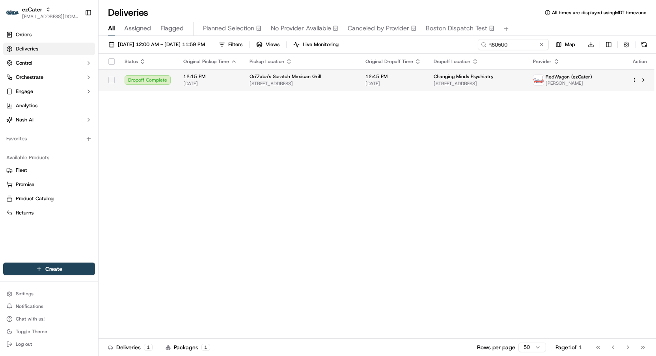
click at [395, 79] on span "12:45 PM" at bounding box center [394, 76] width 56 height 6
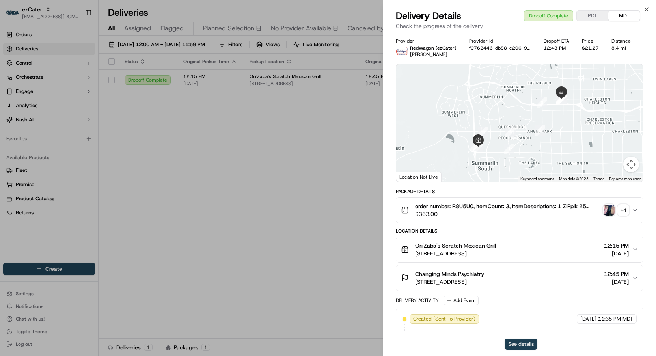
click at [516, 343] on button "See details" at bounding box center [521, 344] width 33 height 11
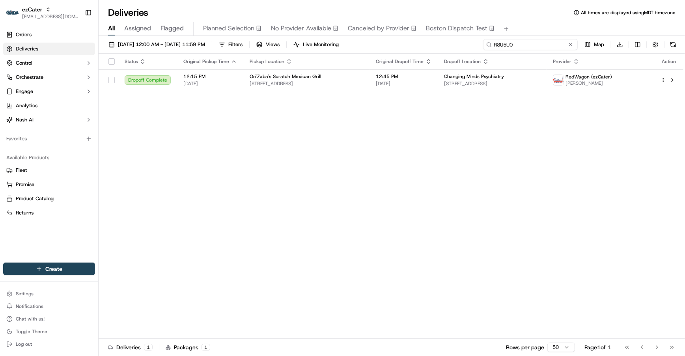
drag, startPoint x: 545, startPoint y: 44, endPoint x: 436, endPoint y: 37, distance: 109.5
click at [436, 37] on div "09/08/2025 12:00 AM - 09/14/2025 11:59 PM Filters Views Live Monitoring R8U5U0 …" at bounding box center [392, 197] width 587 height 322
paste input "AUTZF8"
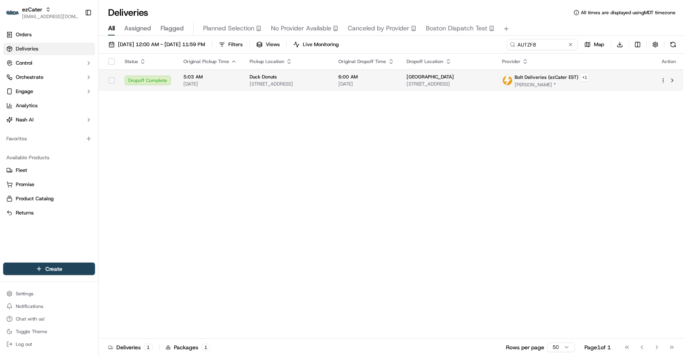
click at [400, 86] on td "6:00 AM 09/11/2025" at bounding box center [367, 80] width 68 height 22
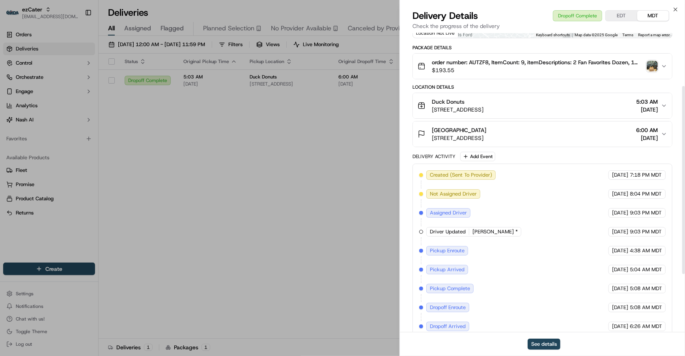
scroll to position [176, 0]
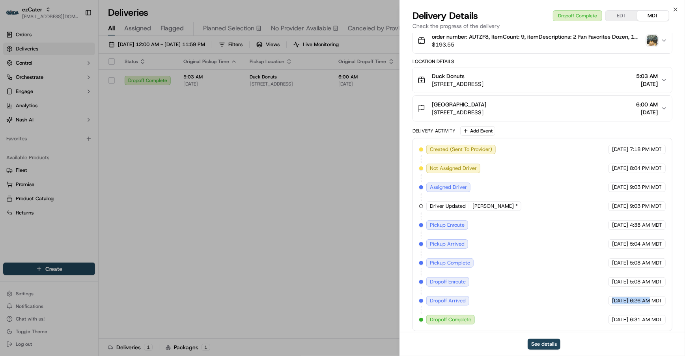
drag, startPoint x: 596, startPoint y: 299, endPoint x: 649, endPoint y: 296, distance: 53.0
click at [649, 296] on div "09/11/2025 6:26 AM MDT" at bounding box center [637, 300] width 57 height 9
drag, startPoint x: 595, startPoint y: 241, endPoint x: 660, endPoint y: 240, distance: 65.1
click at [656, 240] on div "09/11/2025 5:04 AM MDT" at bounding box center [637, 243] width 57 height 9
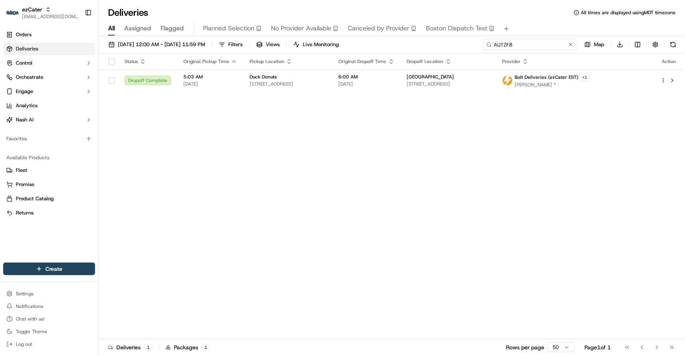
drag, startPoint x: 548, startPoint y: 45, endPoint x: 429, endPoint y: 43, distance: 118.8
click at [429, 43] on div "09/08/2025 12:00 AM - 09/14/2025 11:59 PM Filters Views Live Monitoring AUTZF8 …" at bounding box center [392, 46] width 587 height 15
paste input "2GY25"
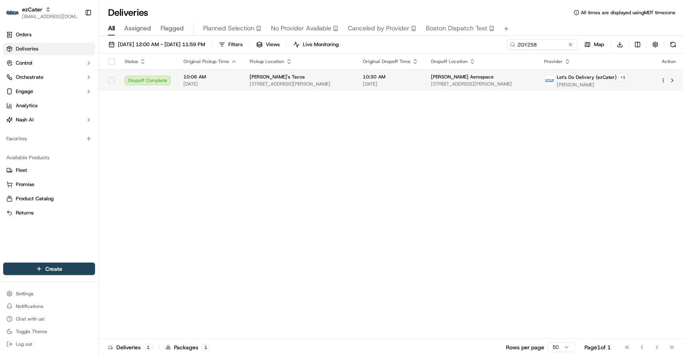
click at [561, 81] on td "Let's Do Delivery (ezCater) + 1 Ysaias Simoza" at bounding box center [596, 80] width 116 height 22
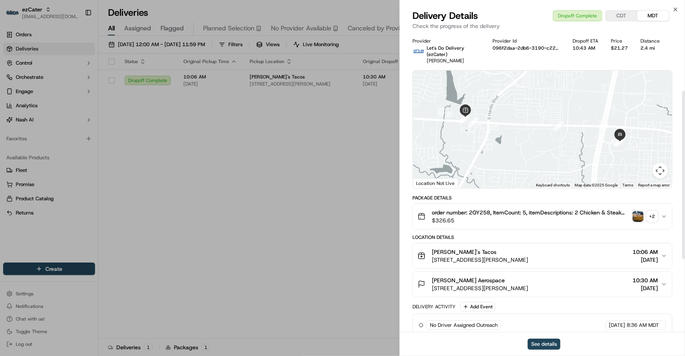
scroll to position [232, 0]
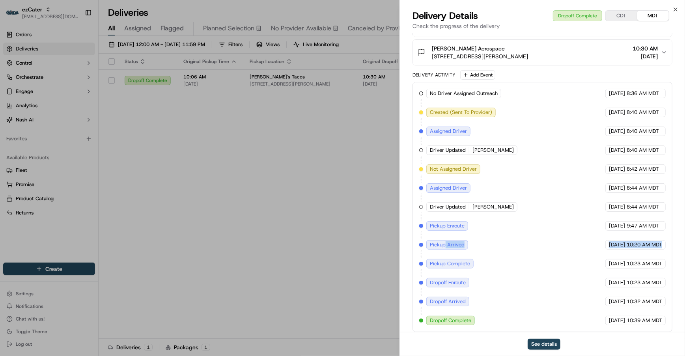
drag, startPoint x: 445, startPoint y: 242, endPoint x: 667, endPoint y: 241, distance: 222.5
click at [656, 241] on div "No Driver Assigned Outreach ezCater 09/10/2025 8:36 AM MDT Created (Sent To Pro…" at bounding box center [543, 207] width 260 height 250
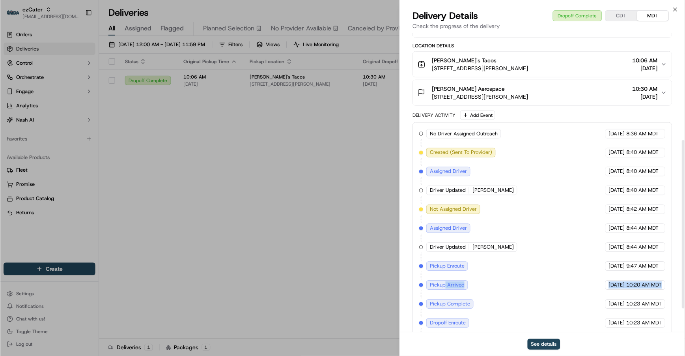
scroll to position [186, 0]
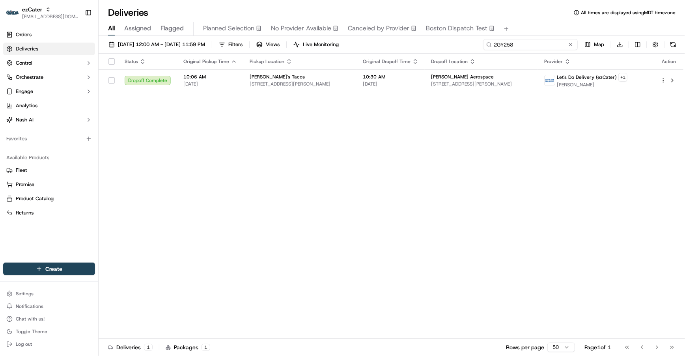
drag, startPoint x: 539, startPoint y: 44, endPoint x: 417, endPoint y: 30, distance: 123.6
click at [417, 30] on div "Deliveries All times are displayed using MDT timezone All Assigned Flagged Plan…" at bounding box center [392, 178] width 587 height 356
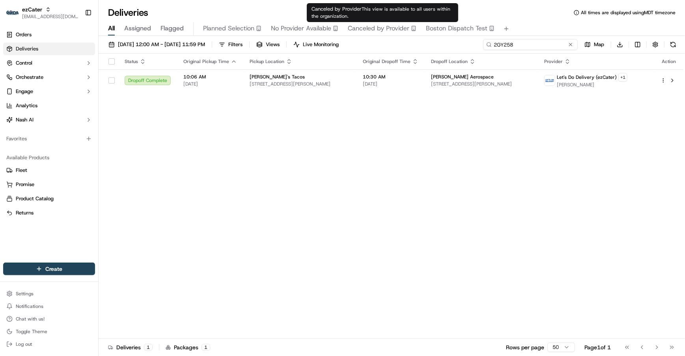
paste input "W4GQXK"
type input "W4GQXK"
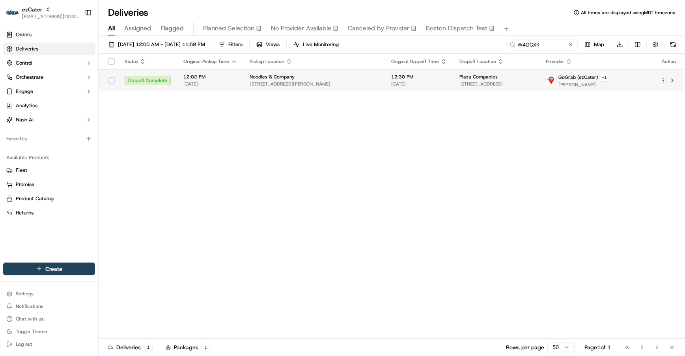
click at [397, 82] on span "[DATE]" at bounding box center [419, 84] width 56 height 6
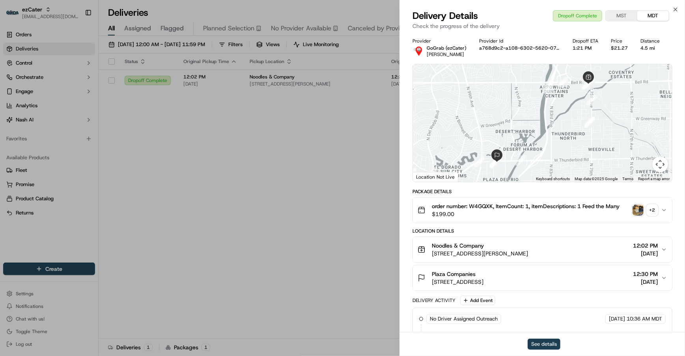
click at [550, 348] on button "See details" at bounding box center [544, 344] width 33 height 11
click at [656, 9] on icon "button" at bounding box center [675, 9] width 3 height 3
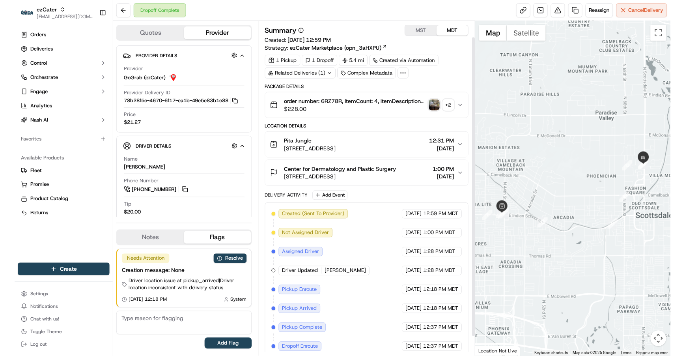
scroll to position [39, 0]
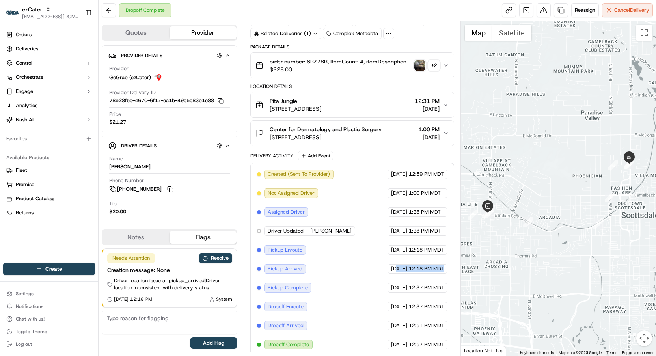
drag, startPoint x: 383, startPoint y: 264, endPoint x: 444, endPoint y: 262, distance: 60.4
click at [444, 264] on div "[DATE] 12:18 PM MDT" at bounding box center [418, 268] width 60 height 9
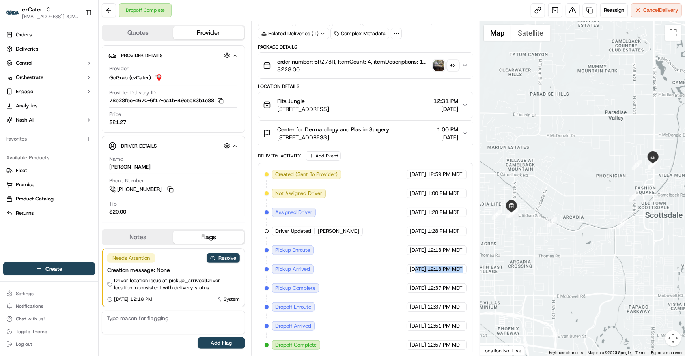
scroll to position [21, 0]
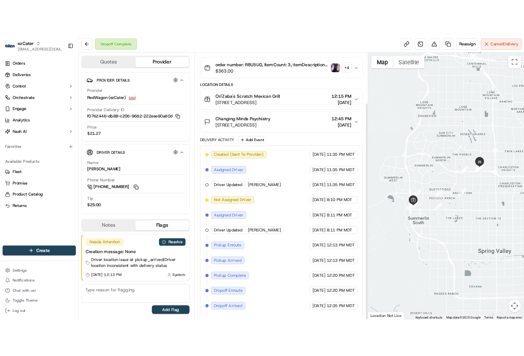
scroll to position [77, 0]
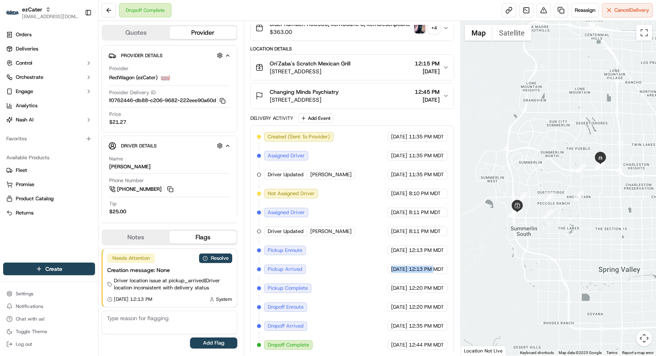
drag, startPoint x: 375, startPoint y: 266, endPoint x: 434, endPoint y: 264, distance: 58.8
click at [434, 265] on div "[DATE] 12:13 PM MDT" at bounding box center [418, 269] width 60 height 9
click at [525, 230] on div at bounding box center [558, 188] width 195 height 335
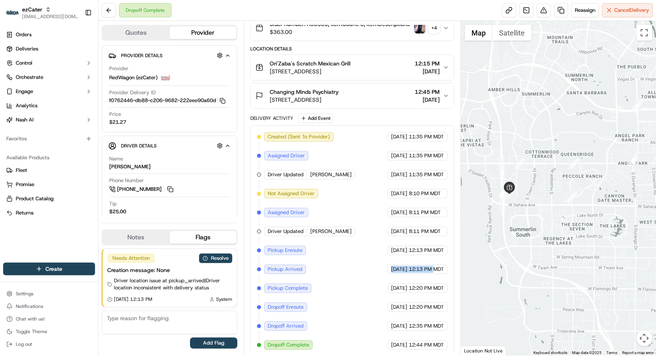
click at [509, 223] on div at bounding box center [558, 188] width 195 height 335
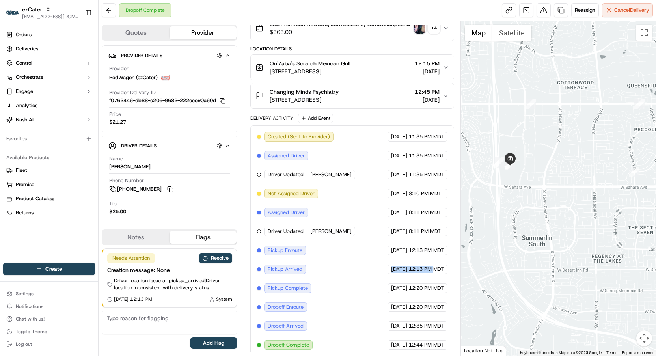
click at [506, 184] on div at bounding box center [558, 188] width 195 height 335
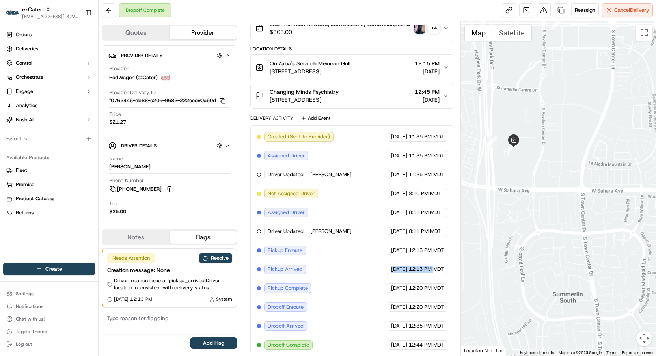
click at [506, 184] on div at bounding box center [558, 188] width 195 height 335
click at [509, 166] on div at bounding box center [558, 188] width 195 height 335
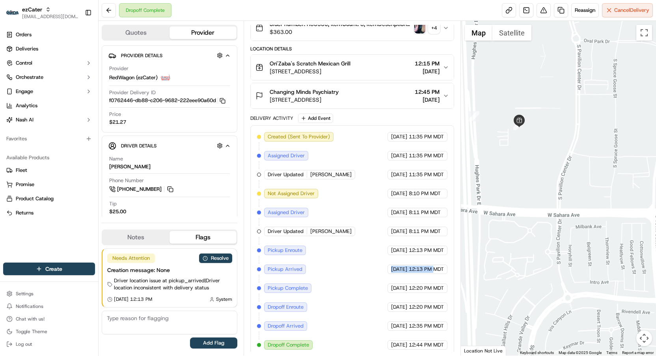
click at [517, 164] on div at bounding box center [558, 188] width 195 height 335
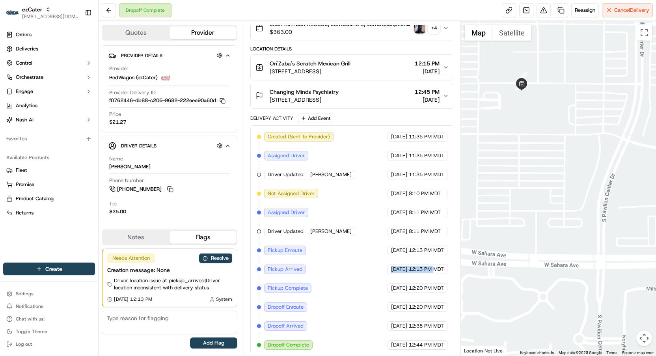
click at [540, 102] on div at bounding box center [558, 188] width 195 height 335
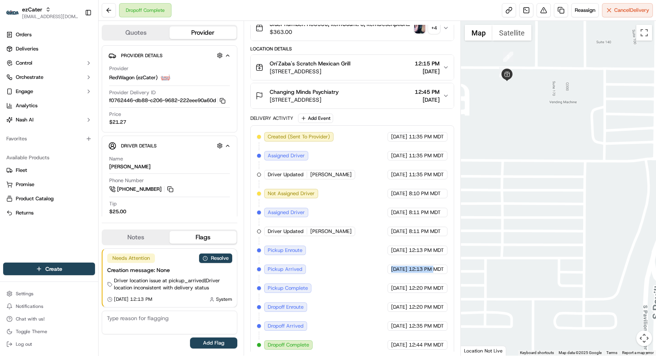
click at [540, 102] on div at bounding box center [558, 188] width 195 height 335
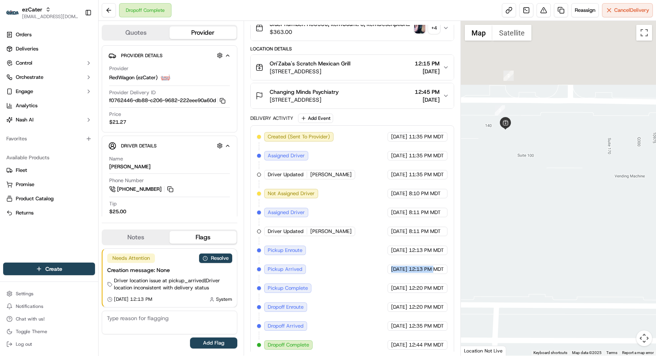
drag, startPoint x: 516, startPoint y: 91, endPoint x: 561, endPoint y: 182, distance: 102.0
click at [561, 182] on div at bounding box center [558, 188] width 195 height 335
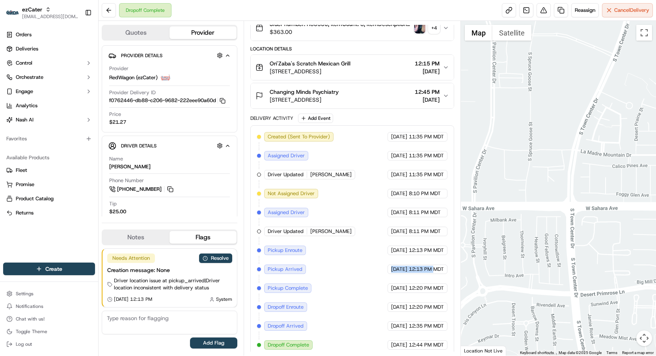
drag, startPoint x: 600, startPoint y: 205, endPoint x: 461, endPoint y: 167, distance: 144.4
click at [461, 167] on div at bounding box center [558, 188] width 195 height 335
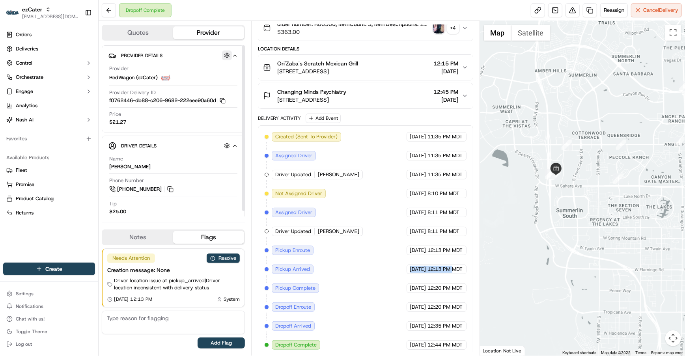
click at [230, 58] on button "button" at bounding box center [227, 55] width 10 height 10
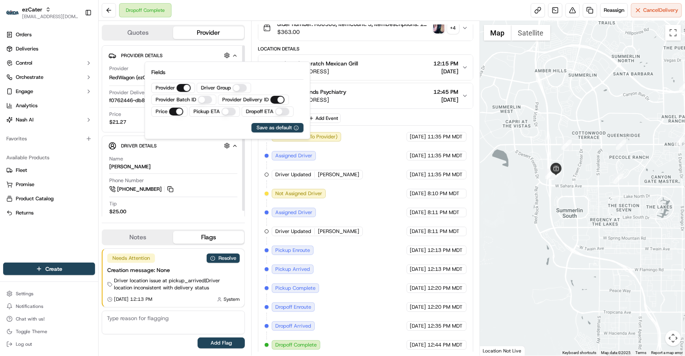
click at [236, 57] on icon "button" at bounding box center [235, 55] width 6 height 6
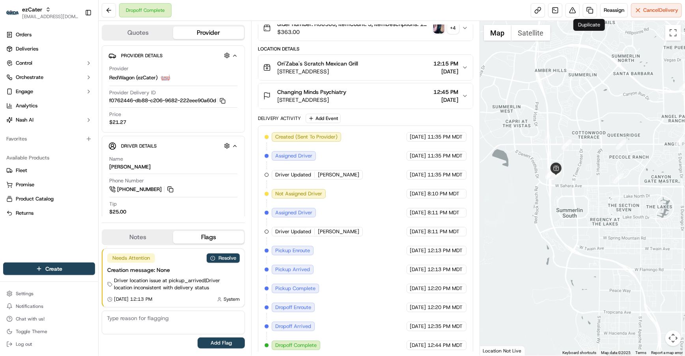
scroll to position [77, 0]
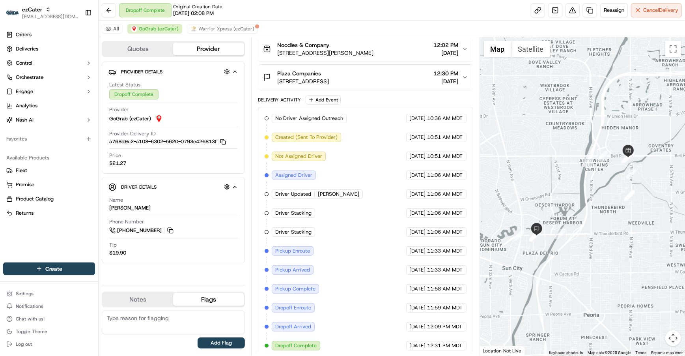
scroll to position [55, 0]
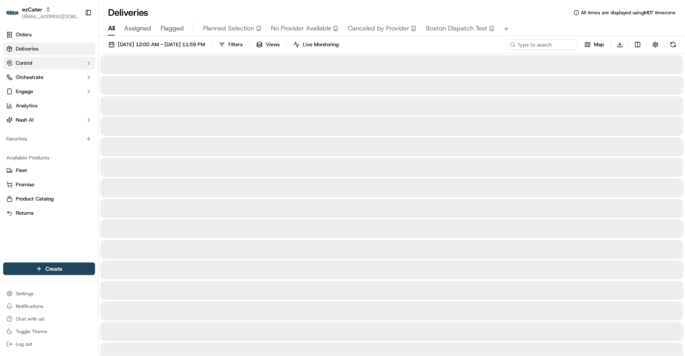
click at [52, 64] on button "Control" at bounding box center [49, 63] width 92 height 13
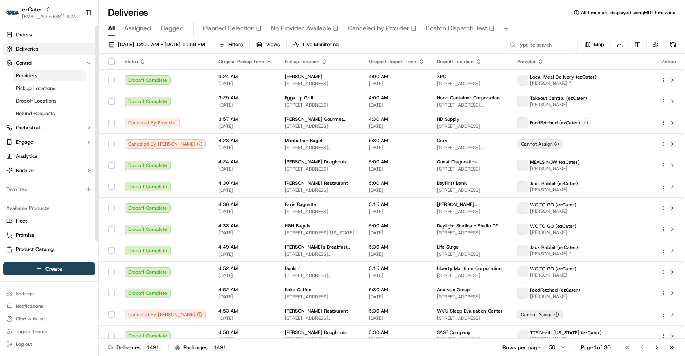
click at [50, 77] on link "Providers" at bounding box center [49, 75] width 73 height 11
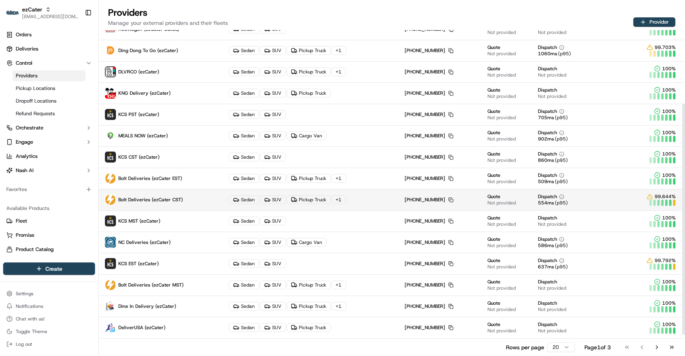
scroll to position [114, 0]
click at [178, 205] on td "Bolt Deliveries (ezCater CST)" at bounding box center [161, 198] width 124 height 21
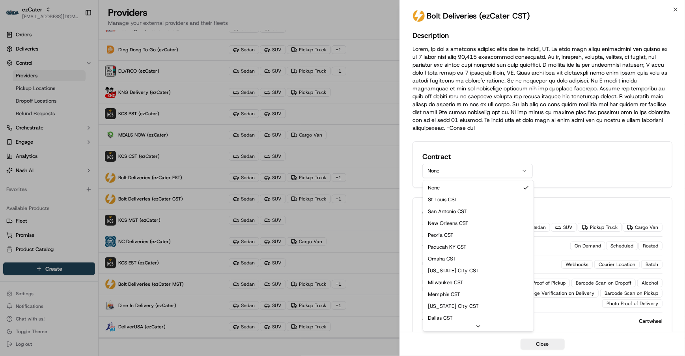
click at [494, 173] on button "None" at bounding box center [478, 171] width 110 height 14
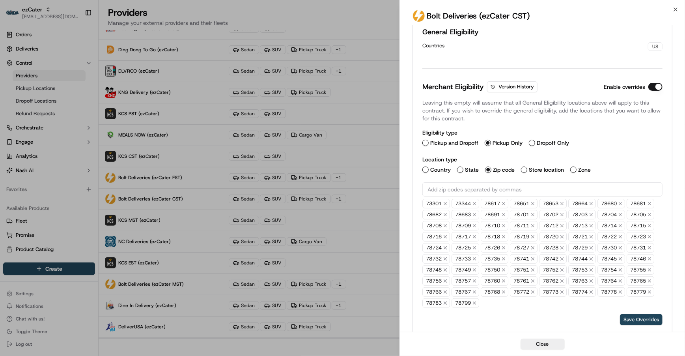
scroll to position [244, 0]
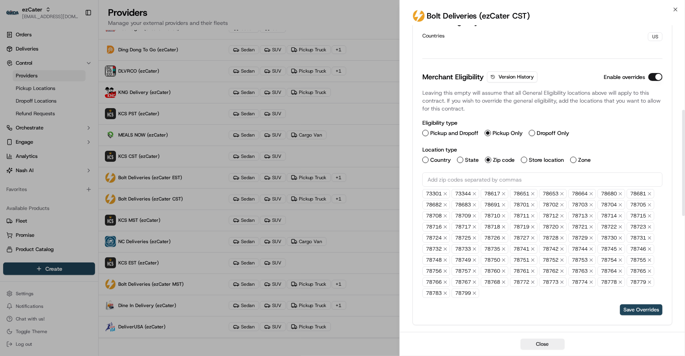
click at [514, 186] on input "text" at bounding box center [543, 179] width 240 height 14
paste input "78660"
type input "78660"
paste input "78758"
type input "78758"
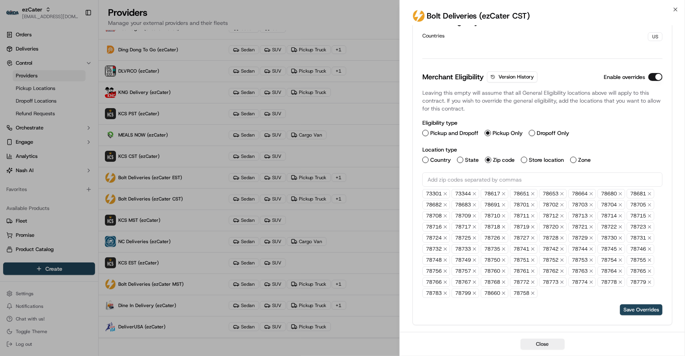
paste input "78759"
type input "78759"
click at [636, 315] on button "Save Overrides" at bounding box center [641, 309] width 43 height 11
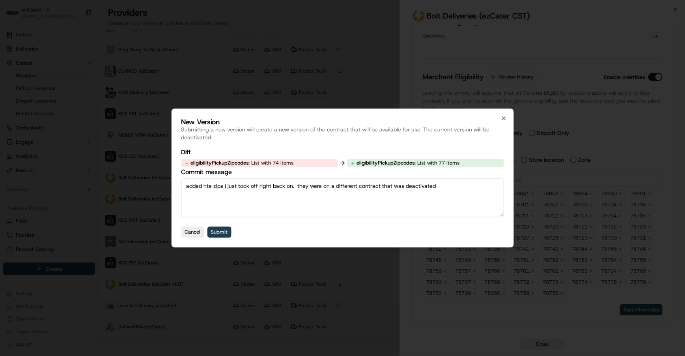
type textarea "added hte zips i just took off right back on. they were on a different contract…"
click at [226, 229] on button "Submit" at bounding box center [219, 231] width 24 height 11
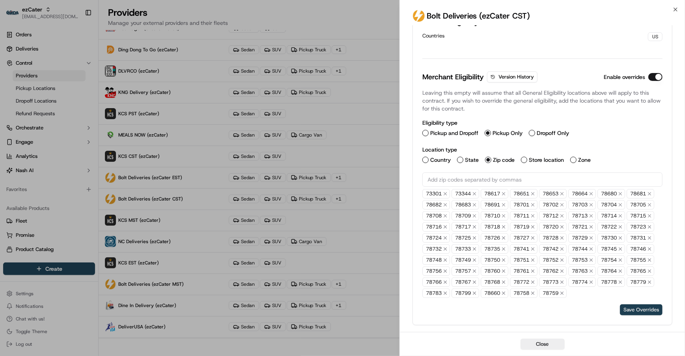
click at [624, 315] on button "Save Overrides" at bounding box center [641, 309] width 43 height 11
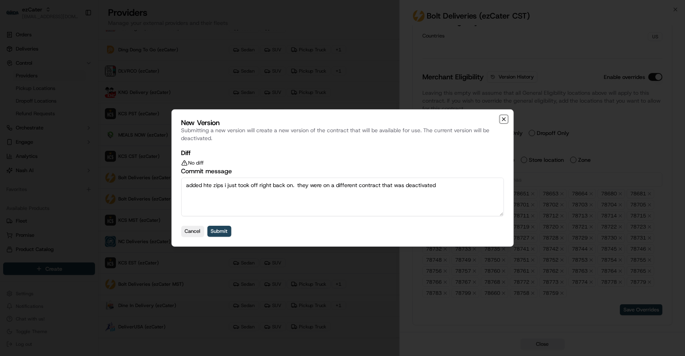
click at [505, 122] on icon "button" at bounding box center [504, 119] width 6 height 6
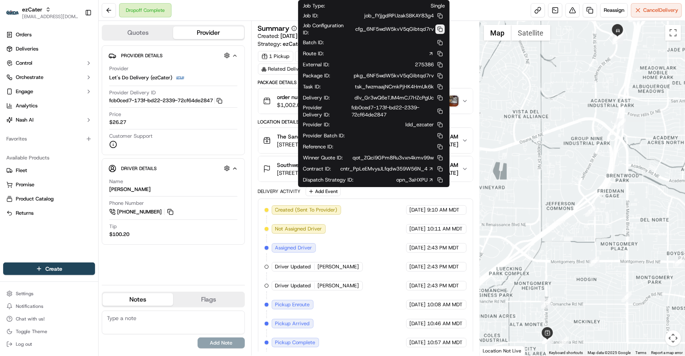
click at [442, 24] on button at bounding box center [440, 28] width 9 height 9
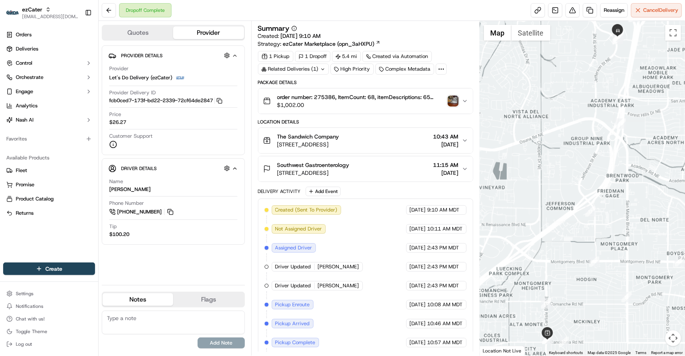
click at [327, 96] on span "order number: 275386, ItemCount: 68, itemDescriptions: 65 Build-Your-Own-Taco P…" at bounding box center [360, 97] width 167 height 8
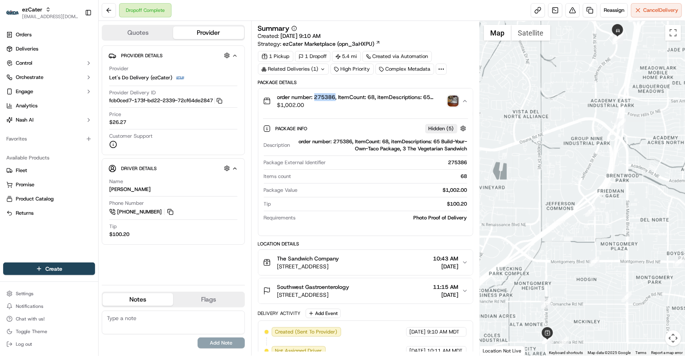
click at [327, 96] on span "order number: 275386, ItemCount: 68, itemDescriptions: 65 Build-Your-Own-Taco P…" at bounding box center [360, 97] width 167 height 8
copy span "275386"
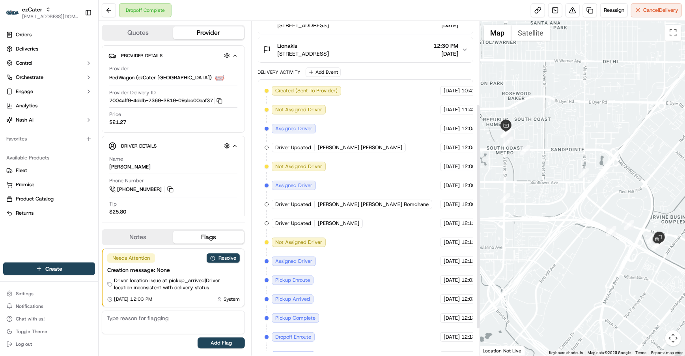
scroll to position [163, 0]
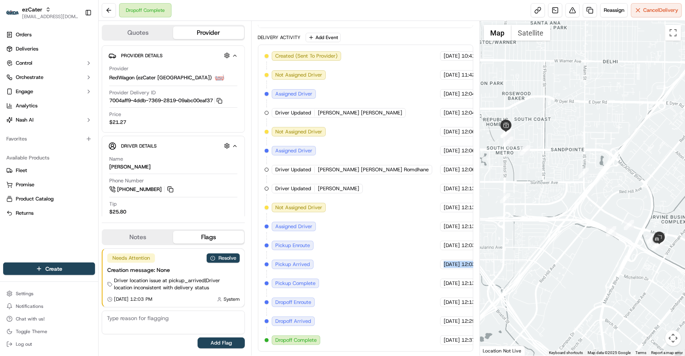
drag, startPoint x: 400, startPoint y: 263, endPoint x: 473, endPoint y: 270, distance: 73.4
click at [473, 270] on div "Summary PDT MDT Created: [DATE] 10:41 AM Strategy: ezCater Marketplace (opn_3aH…" at bounding box center [365, 188] width 229 height 335
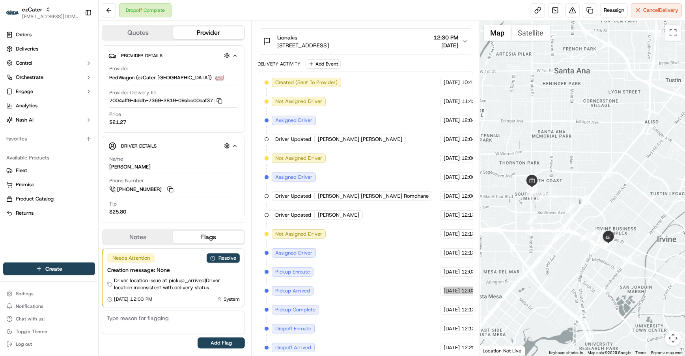
scroll to position [0, 0]
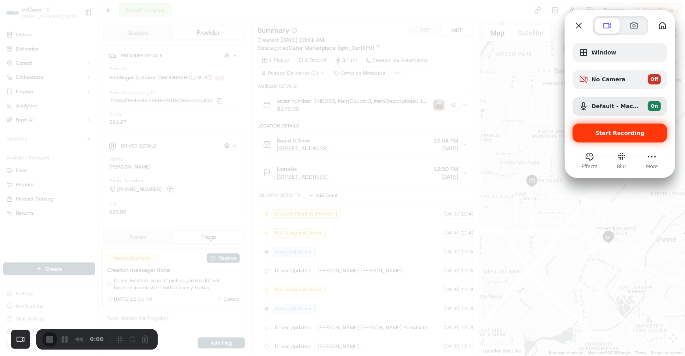
click at [612, 132] on span "Start Recording" at bounding box center [620, 133] width 49 height 6
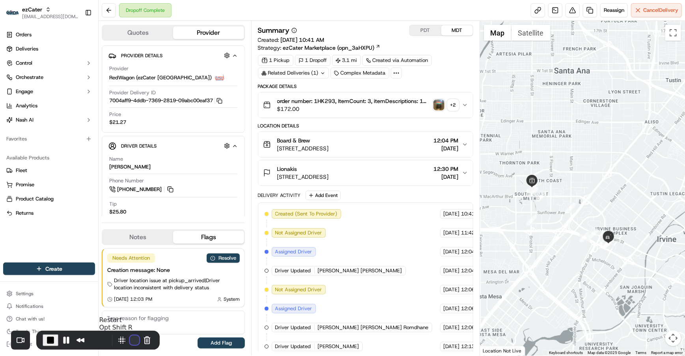
click at [130, 338] on button "Restart Recording" at bounding box center [134, 339] width 9 height 9
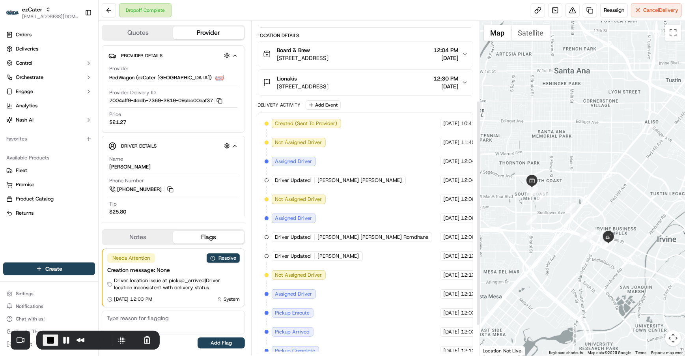
scroll to position [122, 0]
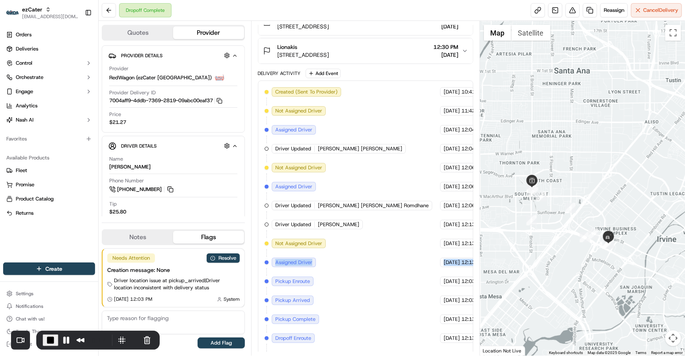
drag, startPoint x: 278, startPoint y: 266, endPoint x: 469, endPoint y: 271, distance: 191.8
click at [467, 270] on div "Created (Sent To Provider) RedWagon (ezCater Los Angeles) 09/05/2025 10:41 AM M…" at bounding box center [366, 234] width 202 height 294
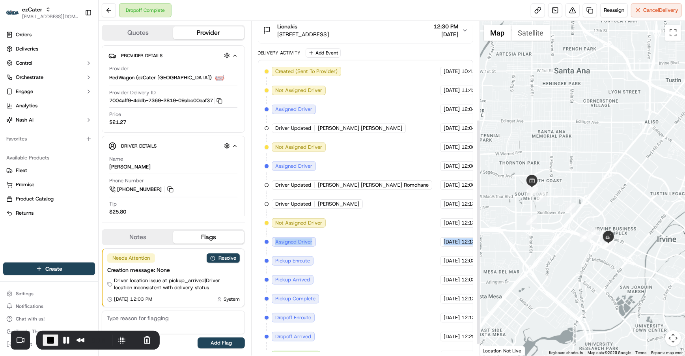
scroll to position [148, 0]
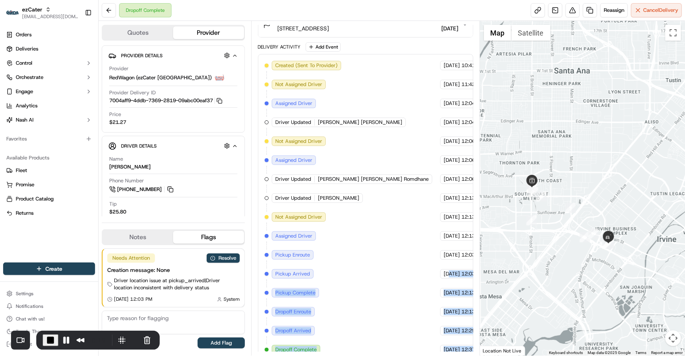
drag, startPoint x: 408, startPoint y: 280, endPoint x: 473, endPoint y: 281, distance: 65.1
click at [473, 281] on div "Summary PDT MDT Created: 09/05/2025 10:41 AM Strategy: ezCater Marketplace (opn…" at bounding box center [365, 188] width 229 height 335
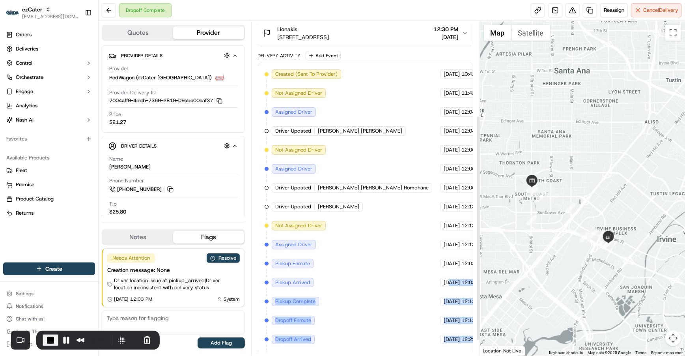
scroll to position [140, 0]
click at [50, 340] on span "End Recording" at bounding box center [50, 339] width 9 height 9
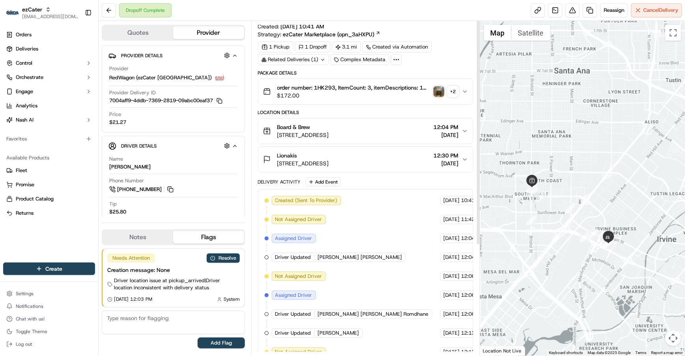
scroll to position [0, 0]
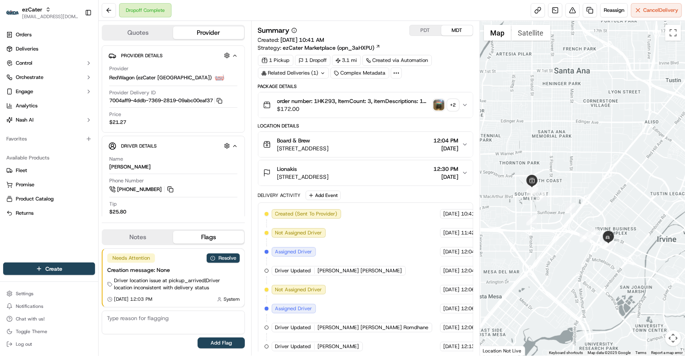
click at [326, 100] on span "order number: 1HK293, ItemCount: 3, itemDescriptions: 1 Specialty Sandwich Pack…" at bounding box center [353, 101] width 153 height 8
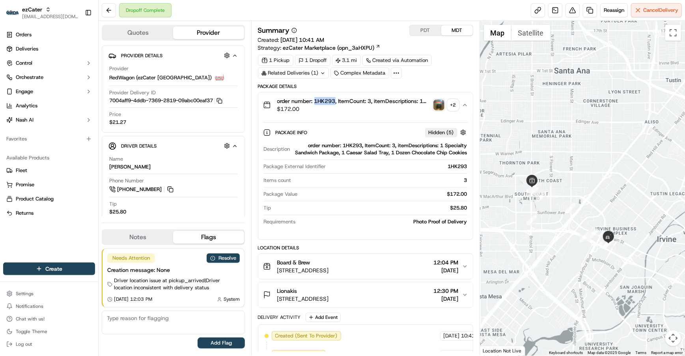
click at [326, 100] on span "order number: 1HK293, ItemCount: 3, itemDescriptions: 1 Specialty Sandwich Pack…" at bounding box center [353, 101] width 153 height 8
copy span "1HK293"
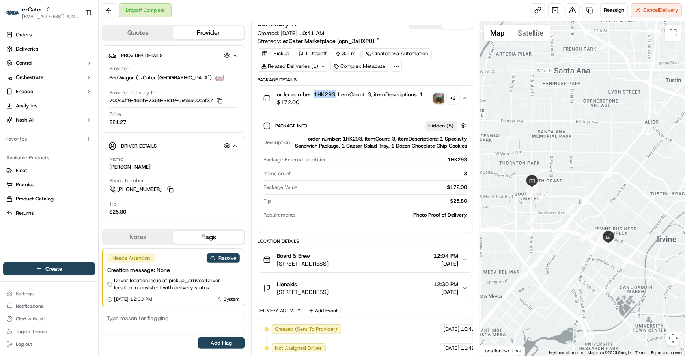
click at [557, 284] on div at bounding box center [582, 188] width 205 height 335
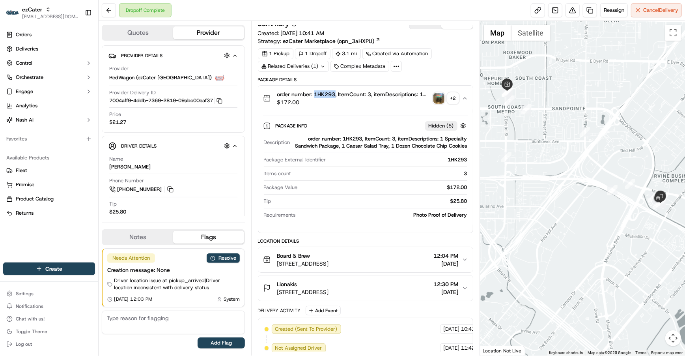
click at [581, 233] on div at bounding box center [582, 188] width 205 height 335
click at [580, 233] on div at bounding box center [582, 188] width 205 height 335
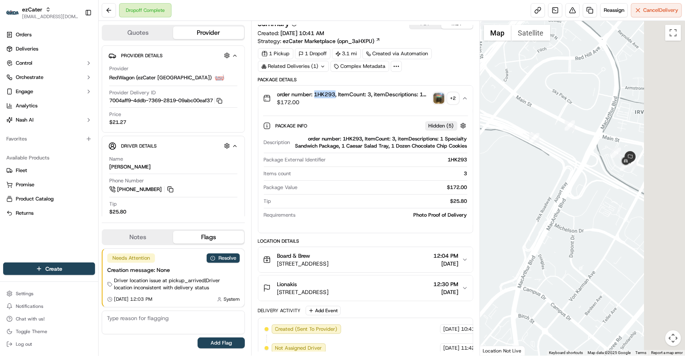
drag, startPoint x: 603, startPoint y: 190, endPoint x: 494, endPoint y: 179, distance: 110.2
click at [493, 179] on div at bounding box center [582, 188] width 205 height 335
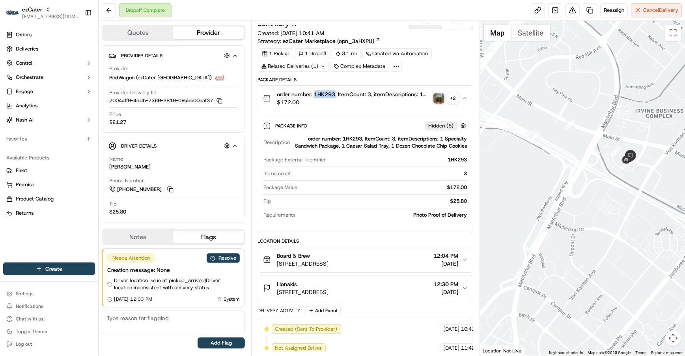
click at [528, 178] on div at bounding box center [582, 188] width 205 height 335
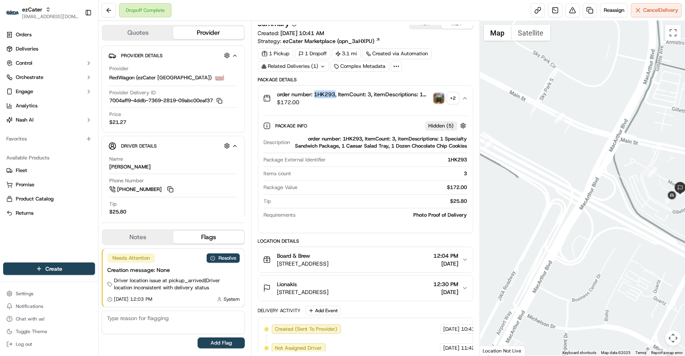
drag, startPoint x: 531, startPoint y: 150, endPoint x: 478, endPoint y: 190, distance: 67.1
click at [478, 190] on div "Quotes Provider Provider Details Hidden ( 4 ) Provider RedWagon (ezCater Los An…" at bounding box center [392, 188] width 587 height 335
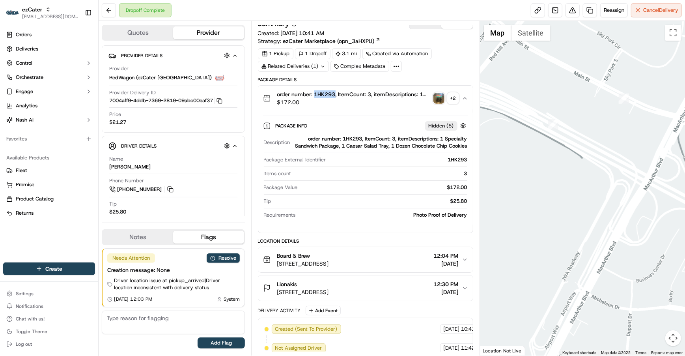
drag, startPoint x: 641, startPoint y: 209, endPoint x: 706, endPoint y: 196, distance: 66.9
click at [685, 196] on html "ezCater jes@usenash.com Toggle Sidebar Orders Deliveries Control Orchestrate En…" at bounding box center [342, 178] width 685 height 356
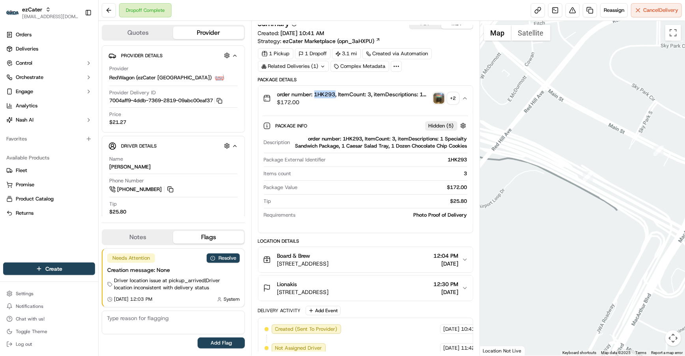
drag, startPoint x: 676, startPoint y: 185, endPoint x: 619, endPoint y: 208, distance: 62.1
click at [619, 208] on div at bounding box center [582, 188] width 205 height 335
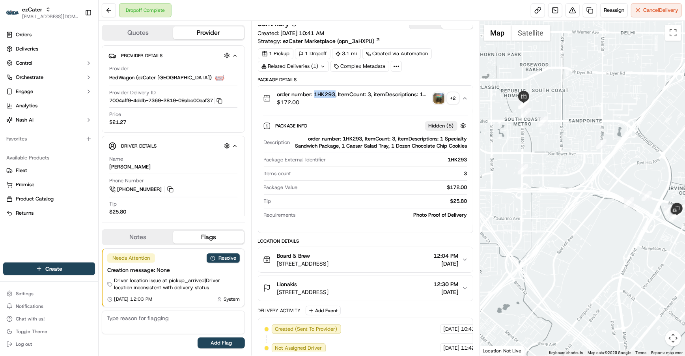
drag, startPoint x: 519, startPoint y: 234, endPoint x: 609, endPoint y: 216, distance: 91.7
click at [609, 216] on div at bounding box center [582, 188] width 205 height 335
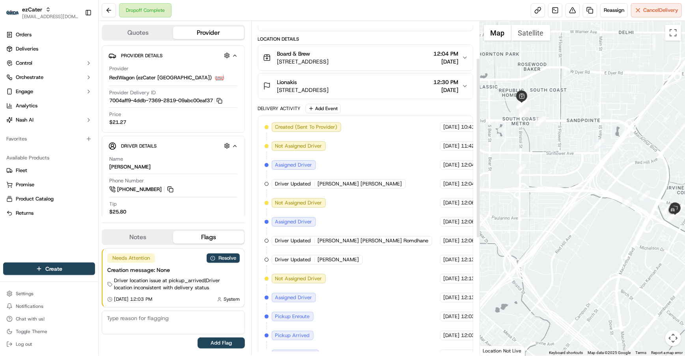
scroll to position [223, 0]
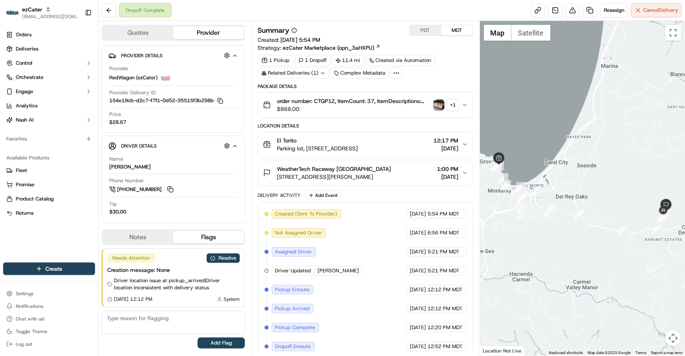
click at [520, 228] on div at bounding box center [582, 188] width 205 height 335
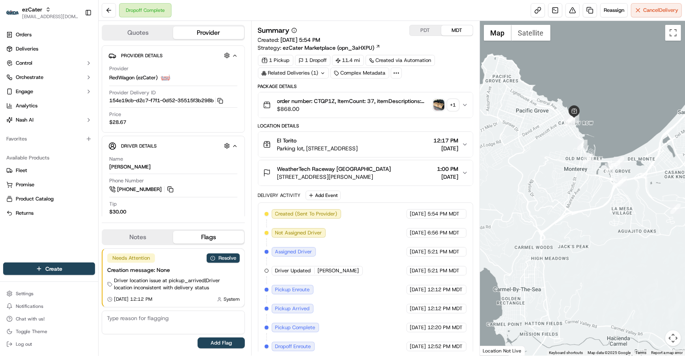
drag, startPoint x: 520, startPoint y: 213, endPoint x: 619, endPoint y: 228, distance: 100.2
click at [619, 228] on div at bounding box center [582, 188] width 205 height 335
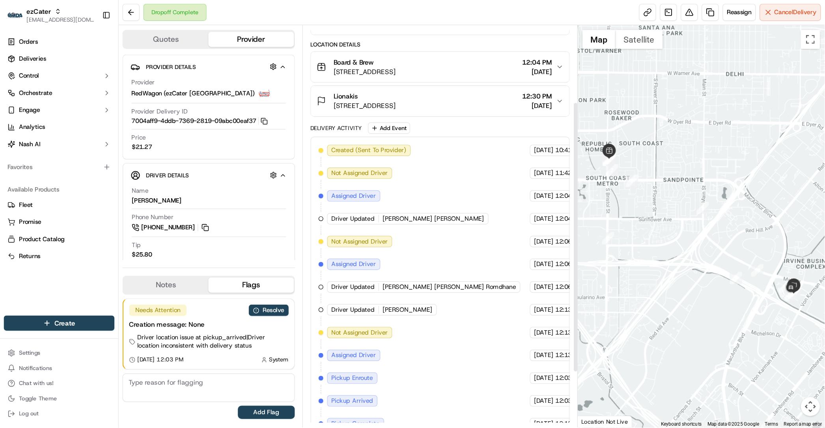
scroll to position [102, 0]
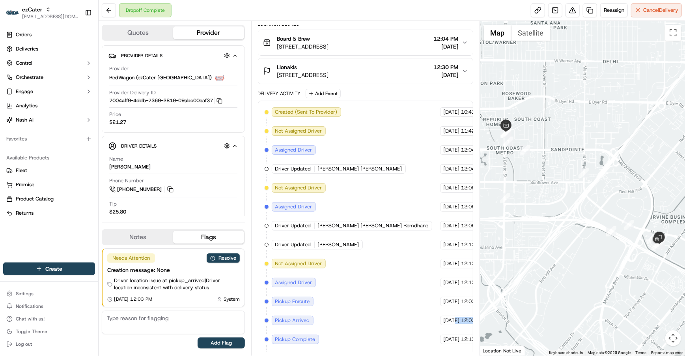
drag, startPoint x: 413, startPoint y: 325, endPoint x: 465, endPoint y: 322, distance: 51.4
click at [465, 322] on div "09/10/2025 12:03 PM MDT" at bounding box center [470, 320] width 60 height 9
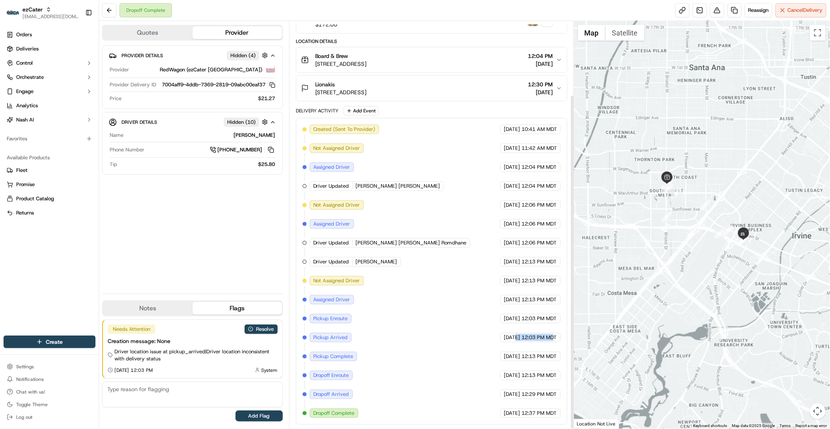
scroll to position [90, 0]
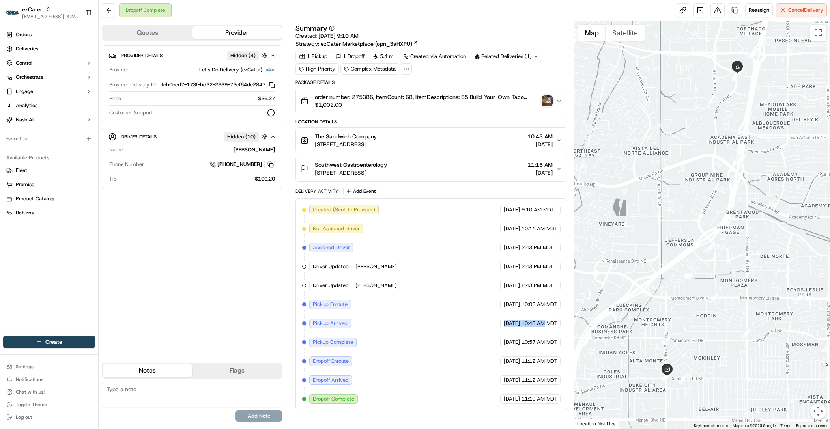
drag, startPoint x: 543, startPoint y: 327, endPoint x: 469, endPoint y: 322, distance: 74.3
click at [469, 323] on div "Created (Sent To Provider) Let's Do Delivery (ezCater) [DATE] 9:10 AM MDT Not A…" at bounding box center [431, 304] width 258 height 199
click at [491, 222] on div "Created (Sent To Provider) Let's Do Delivery (ezCater) [DATE] 9:10 AM MDT Not A…" at bounding box center [431, 304] width 258 height 199
click at [508, 106] on span "$1,002.00" at bounding box center [427, 105] width 224 height 8
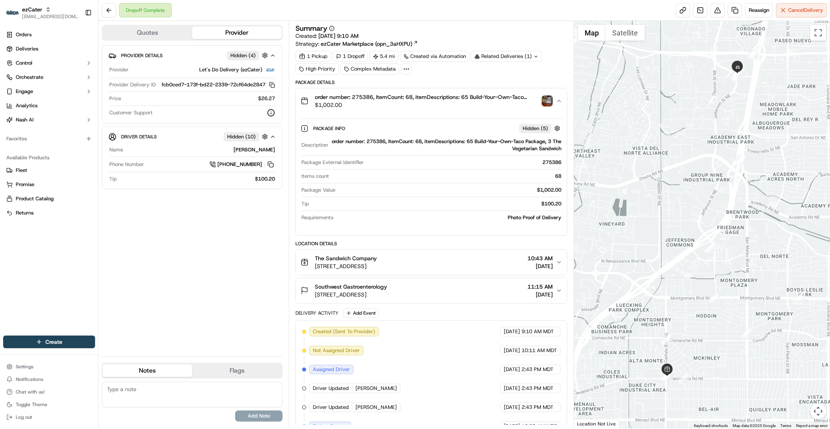
click at [480, 99] on span "order number: 275386, ItemCount: 68, itemDescriptions: 65 Build-Your-Own-Taco P…" at bounding box center [427, 97] width 224 height 8
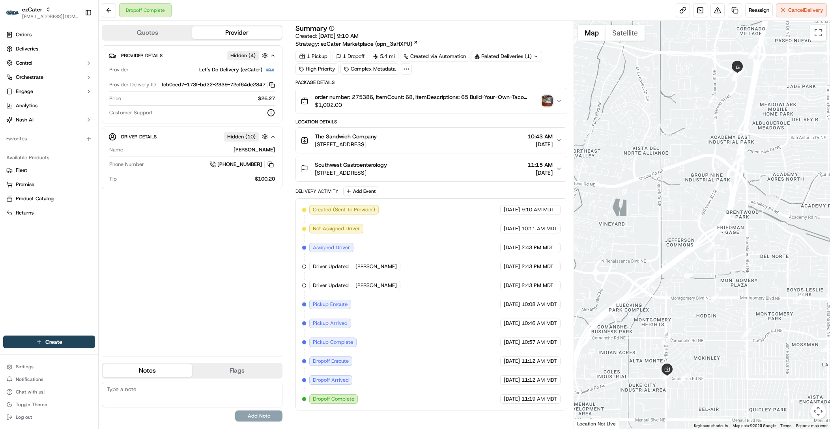
click at [488, 142] on div "The Sandwich Company [STREET_ADDRESS] 10:43 AM [DATE]" at bounding box center [428, 141] width 255 height 16
click at [494, 146] on div "The Sandwich Company [STREET_ADDRESS] 10:43 AM [DATE]" at bounding box center [428, 141] width 255 height 16
click at [556, 142] on icon "button" at bounding box center [559, 140] width 6 height 6
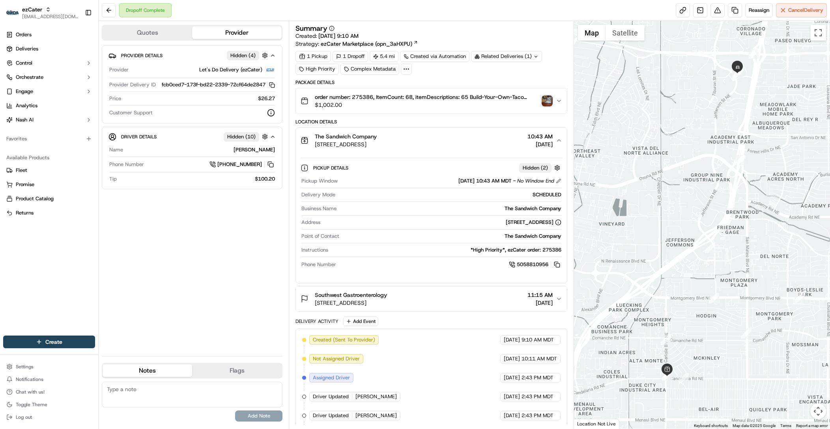
click at [557, 142] on icon "button" at bounding box center [559, 140] width 6 height 6
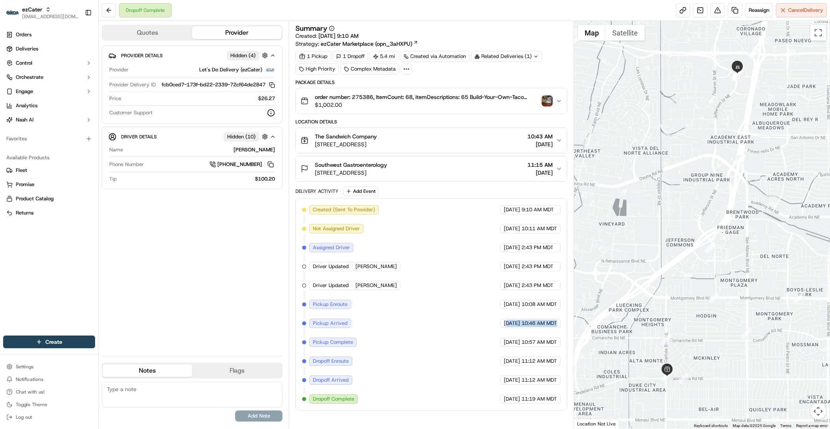
drag, startPoint x: 491, startPoint y: 328, endPoint x: 561, endPoint y: 325, distance: 70.3
click at [561, 325] on div "Created (Sent To Provider) Let's Do Delivery (ezCater) [DATE] 9:10 AM MDT Not A…" at bounding box center [432, 304] width 272 height 212
click at [362, 98] on span "order number: 275386, ItemCount: 68, itemDescriptions: 65 Build-Your-Own-Taco P…" at bounding box center [427, 97] width 224 height 8
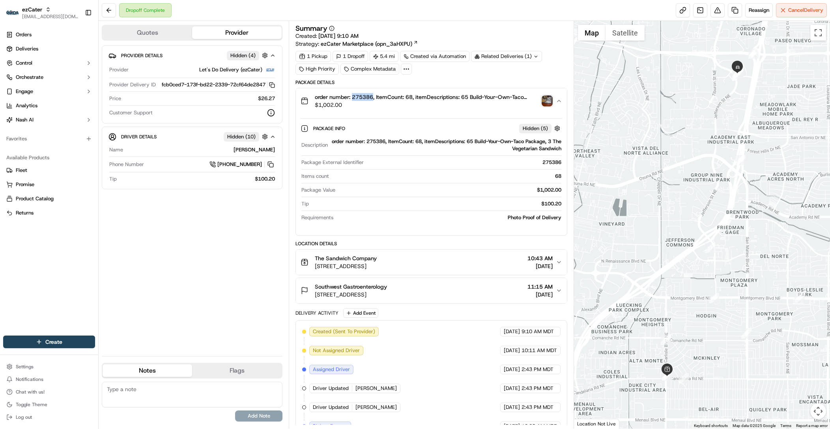
click at [362, 98] on span "order number: 275386, ItemCount: 68, itemDescriptions: 65 Build-Your-Own-Taco P…" at bounding box center [427, 97] width 224 height 8
copy span "275386"
click at [110, 11] on button at bounding box center [109, 10] width 14 height 14
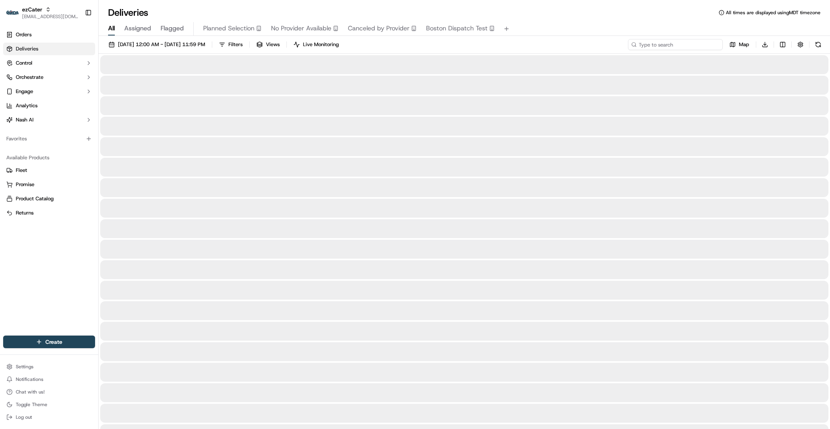
click at [677, 46] on input at bounding box center [675, 44] width 95 height 11
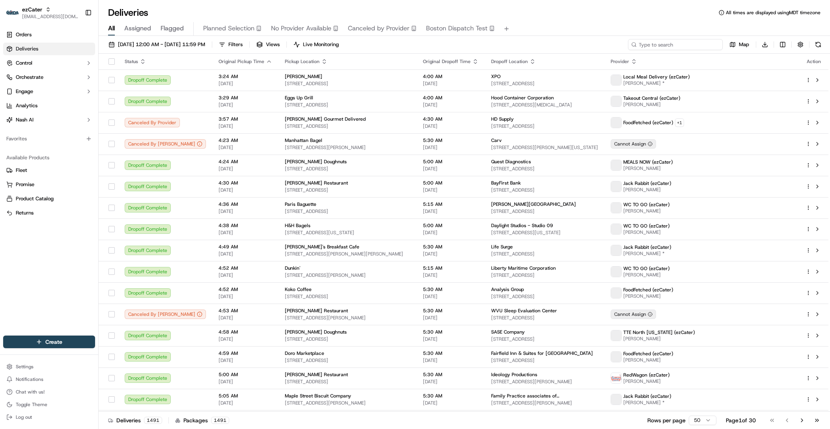
paste input "XZKWJP"
type input "XZKWJP"
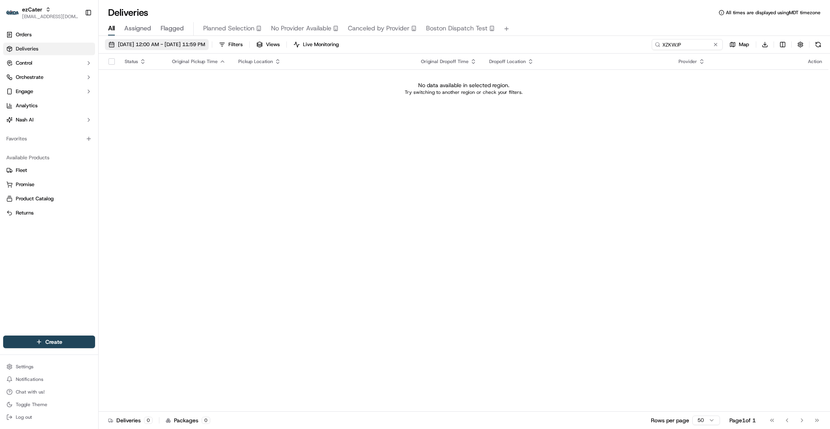
click at [205, 43] on span "[DATE] 12:00 AM - [DATE] 11:59 PM" at bounding box center [161, 44] width 87 height 7
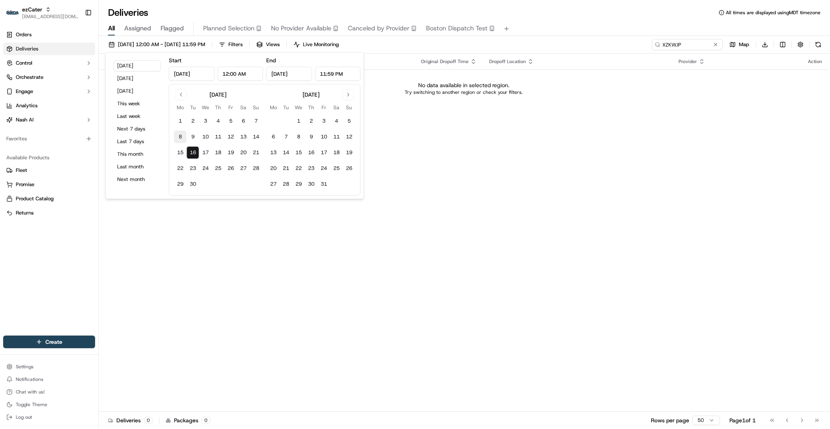
click at [180, 138] on button "8" at bounding box center [180, 137] width 13 height 13
type input "[DATE]"
click at [258, 133] on button "14" at bounding box center [256, 137] width 13 height 13
type input "Sep 14, 2025"
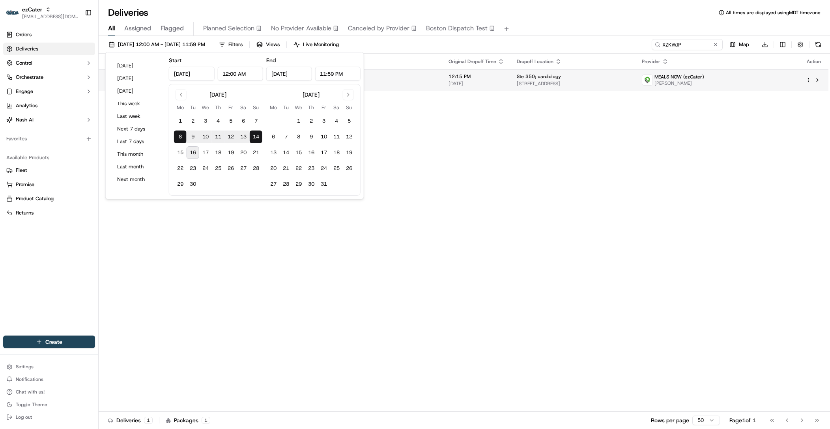
click at [527, 78] on span "Ste 350; cardiology" at bounding box center [539, 76] width 44 height 6
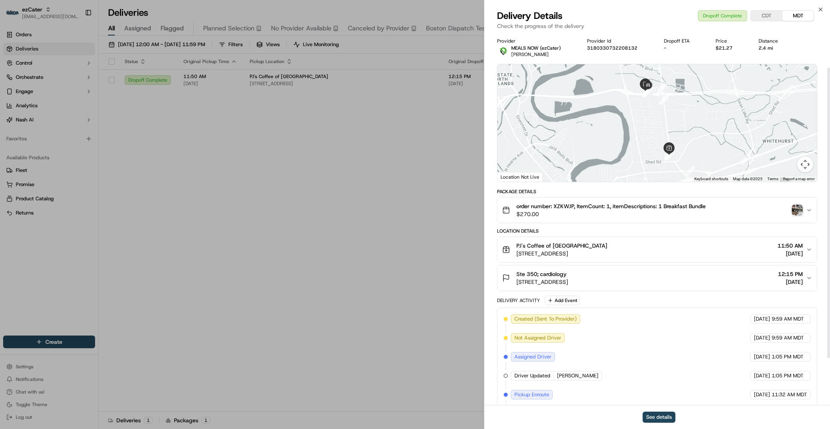
scroll to position [105, 0]
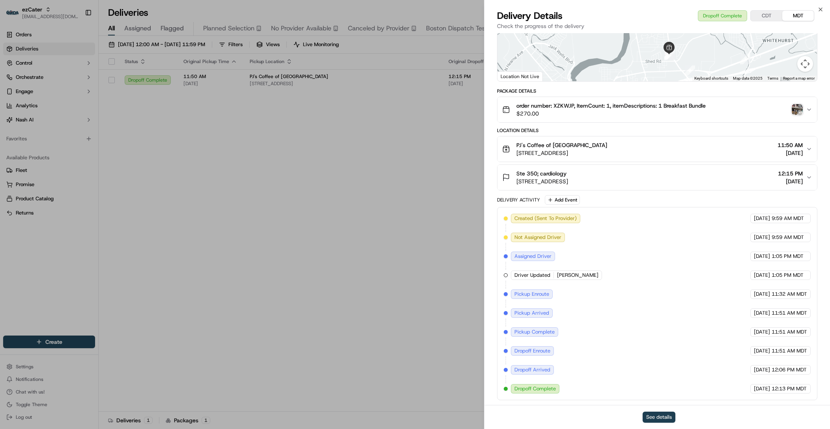
click at [655, 416] on button "See details" at bounding box center [659, 417] width 33 height 11
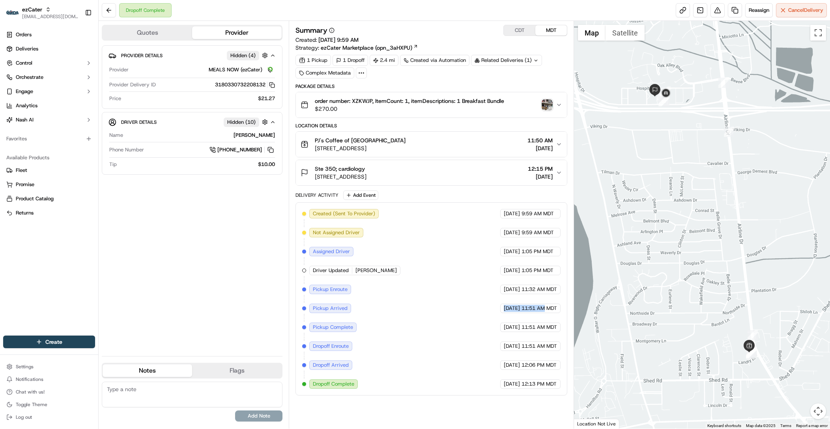
drag, startPoint x: 329, startPoint y: 318, endPoint x: 544, endPoint y: 314, distance: 215.1
click at [544, 314] on div "Created (Sent To Provider) MEALS NOW (ezCater) 09/08/2025 9:59 AM MDT Not Assig…" at bounding box center [431, 299] width 258 height 180
click at [754, 374] on div at bounding box center [702, 225] width 256 height 408
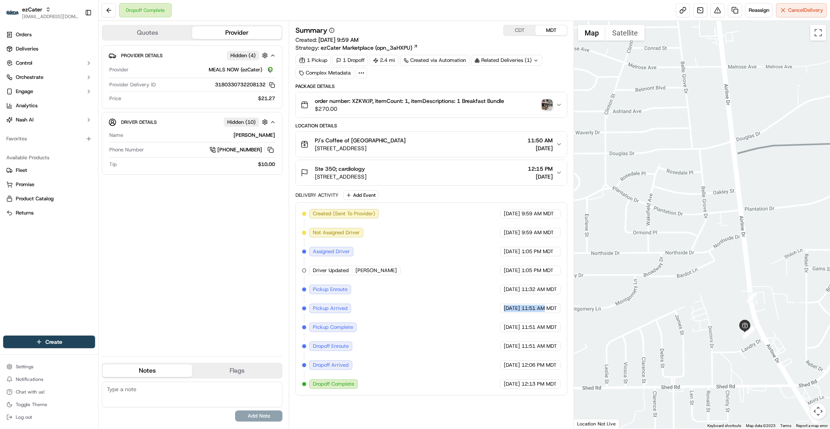
click at [748, 353] on div at bounding box center [702, 225] width 256 height 408
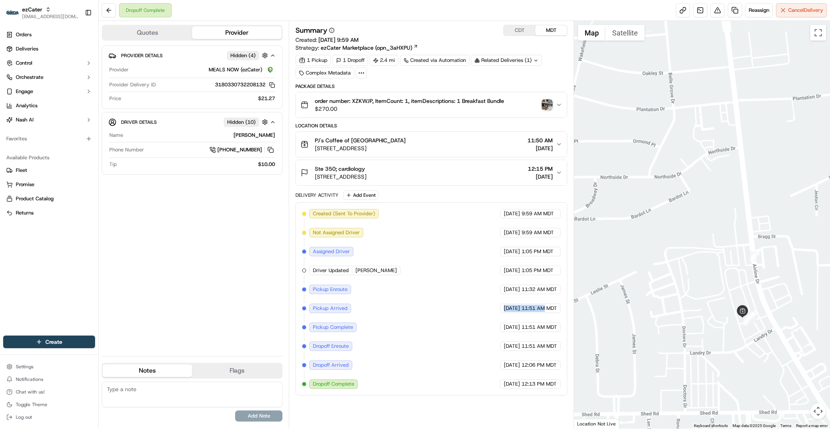
click at [748, 353] on div at bounding box center [702, 225] width 256 height 408
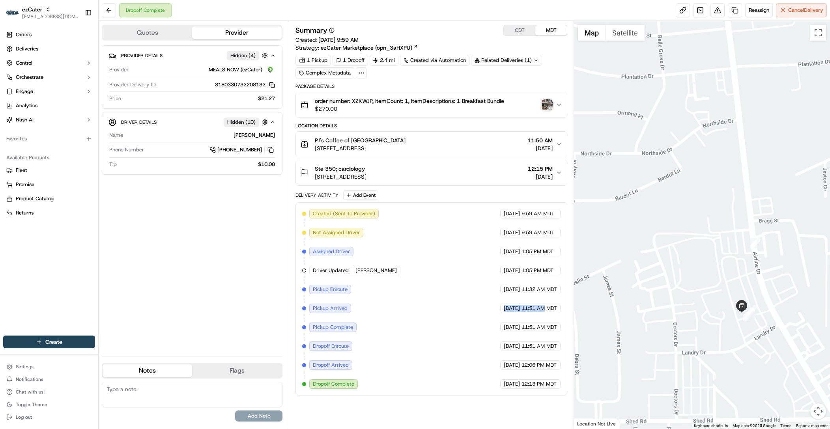
click at [748, 353] on div at bounding box center [702, 225] width 256 height 408
click at [741, 343] on div at bounding box center [702, 225] width 256 height 408
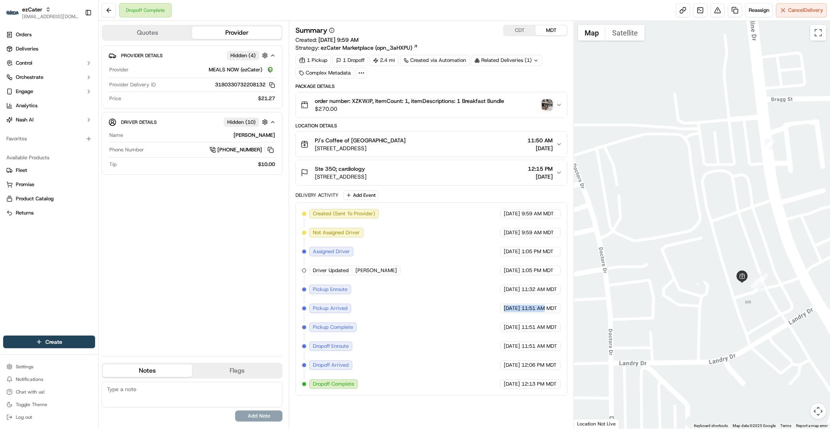
click at [732, 329] on div at bounding box center [702, 225] width 256 height 408
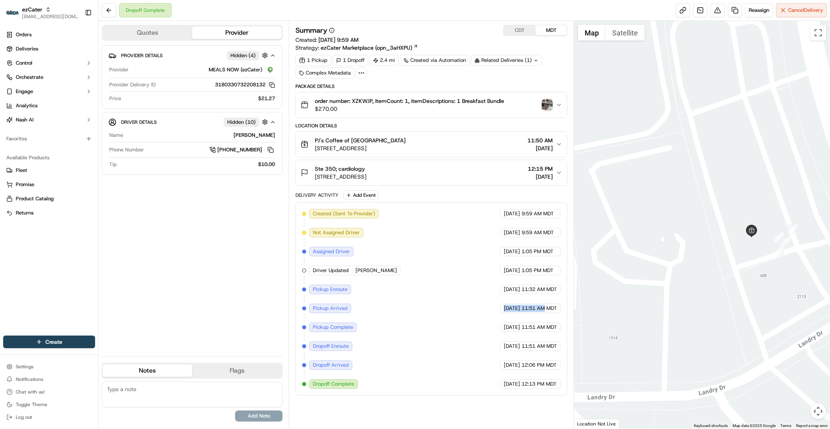
click at [732, 329] on div at bounding box center [702, 225] width 256 height 408
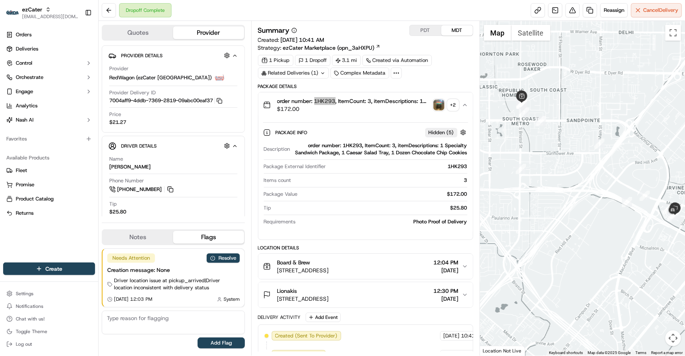
scroll to position [223, 0]
